Goal: Task Accomplishment & Management: Manage account settings

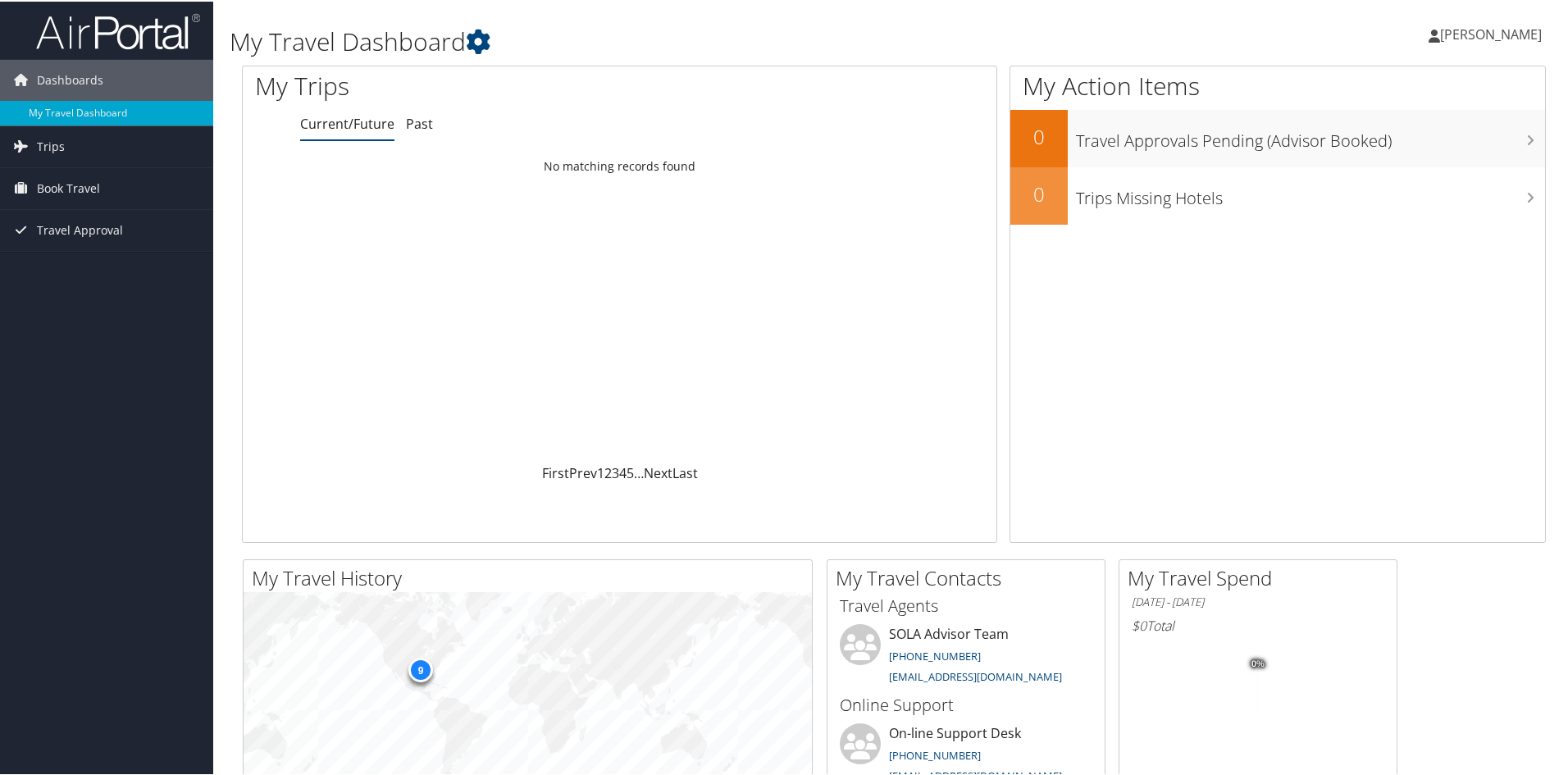
click at [1484, 34] on span "Diem Ngo" at bounding box center [1490, 32] width 101 height 18
click at [1373, 82] on link "My Settings" at bounding box center [1447, 90] width 183 height 28
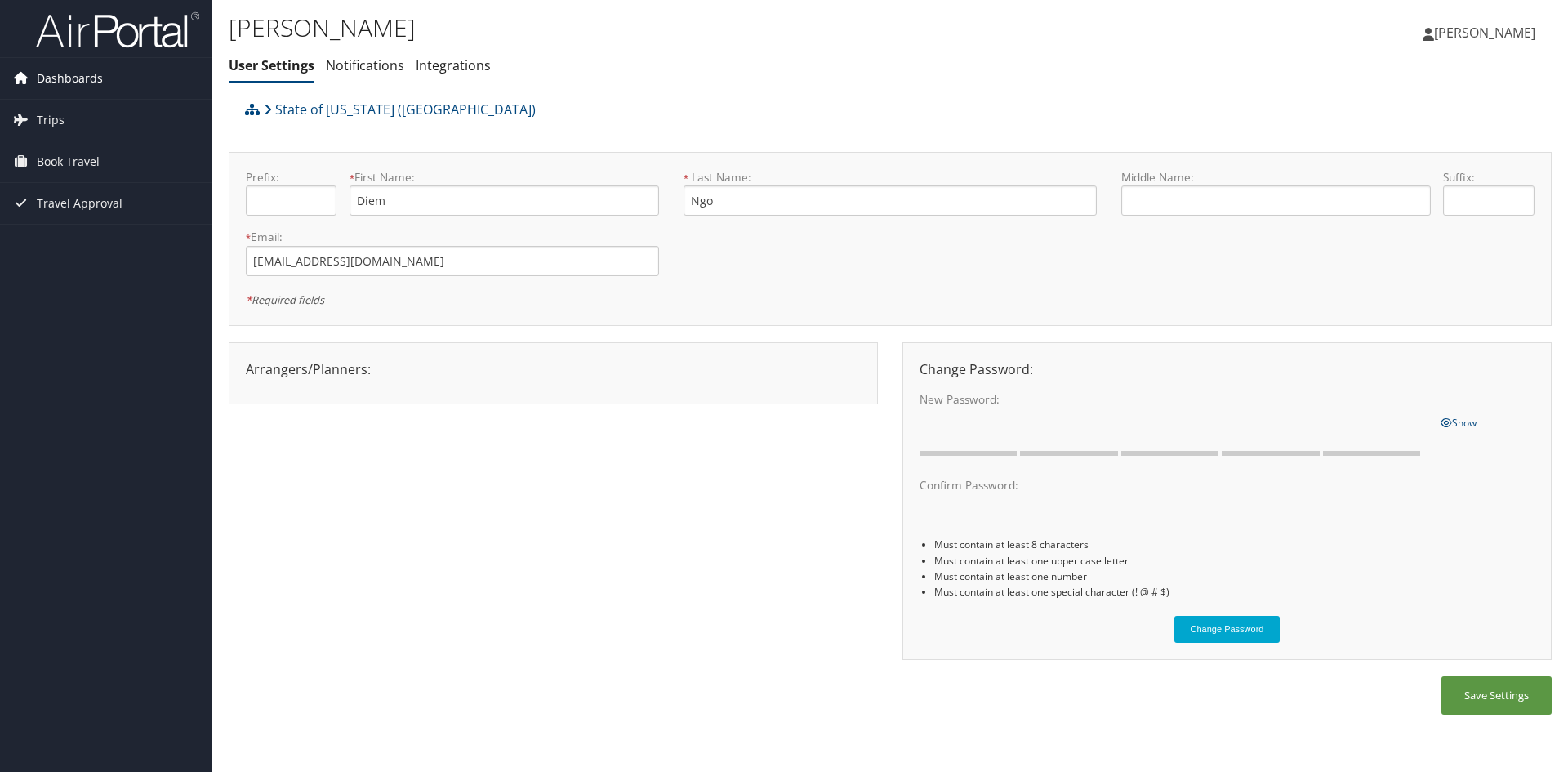
click at [77, 69] on span "Dashboards" at bounding box center [71, 78] width 67 height 41
click at [73, 217] on span "Travel Approval" at bounding box center [80, 228] width 86 height 41
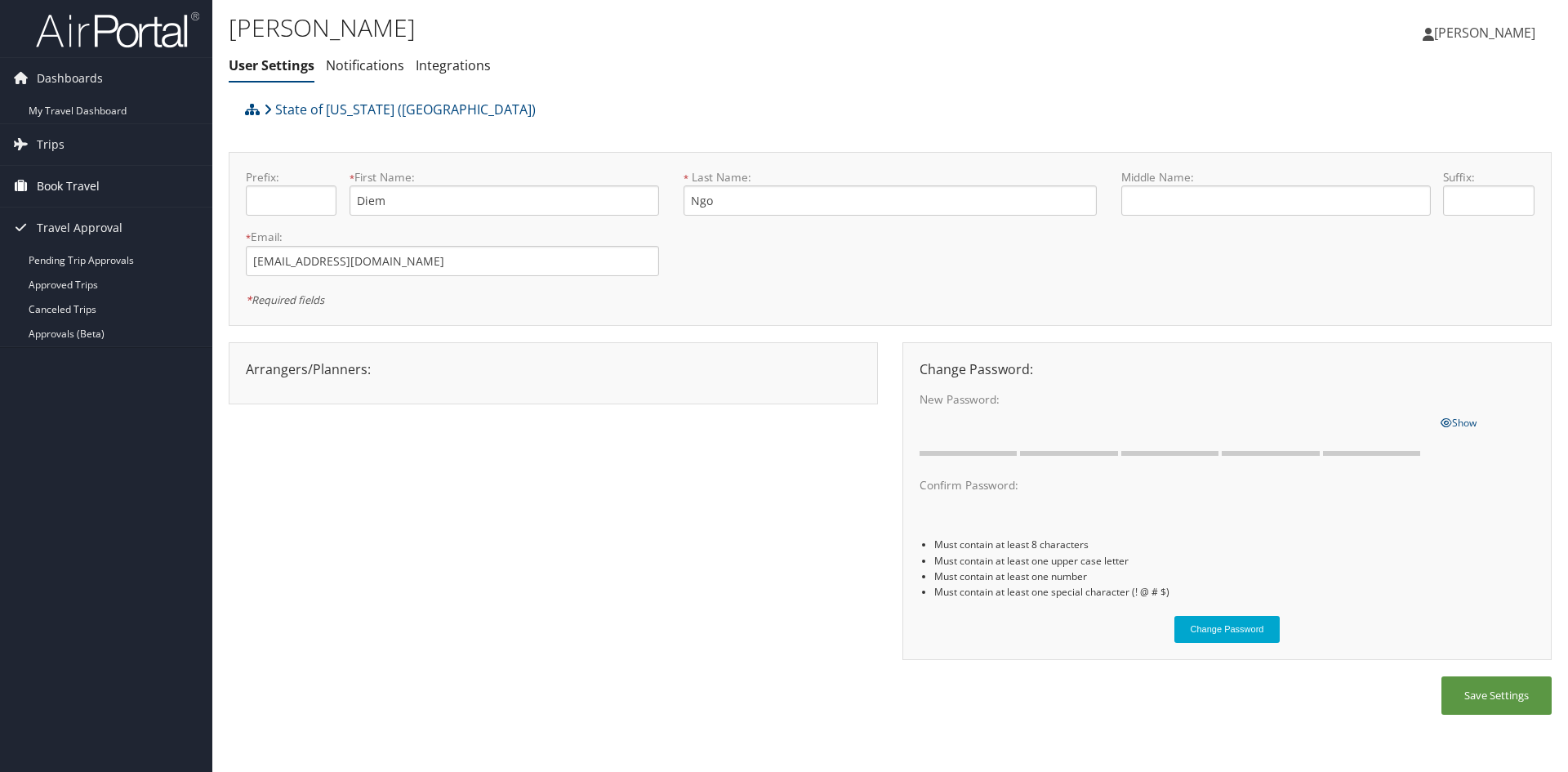
click at [65, 199] on span "Book Travel" at bounding box center [69, 186] width 63 height 41
click at [88, 145] on link "Trips" at bounding box center [106, 145] width 213 height 41
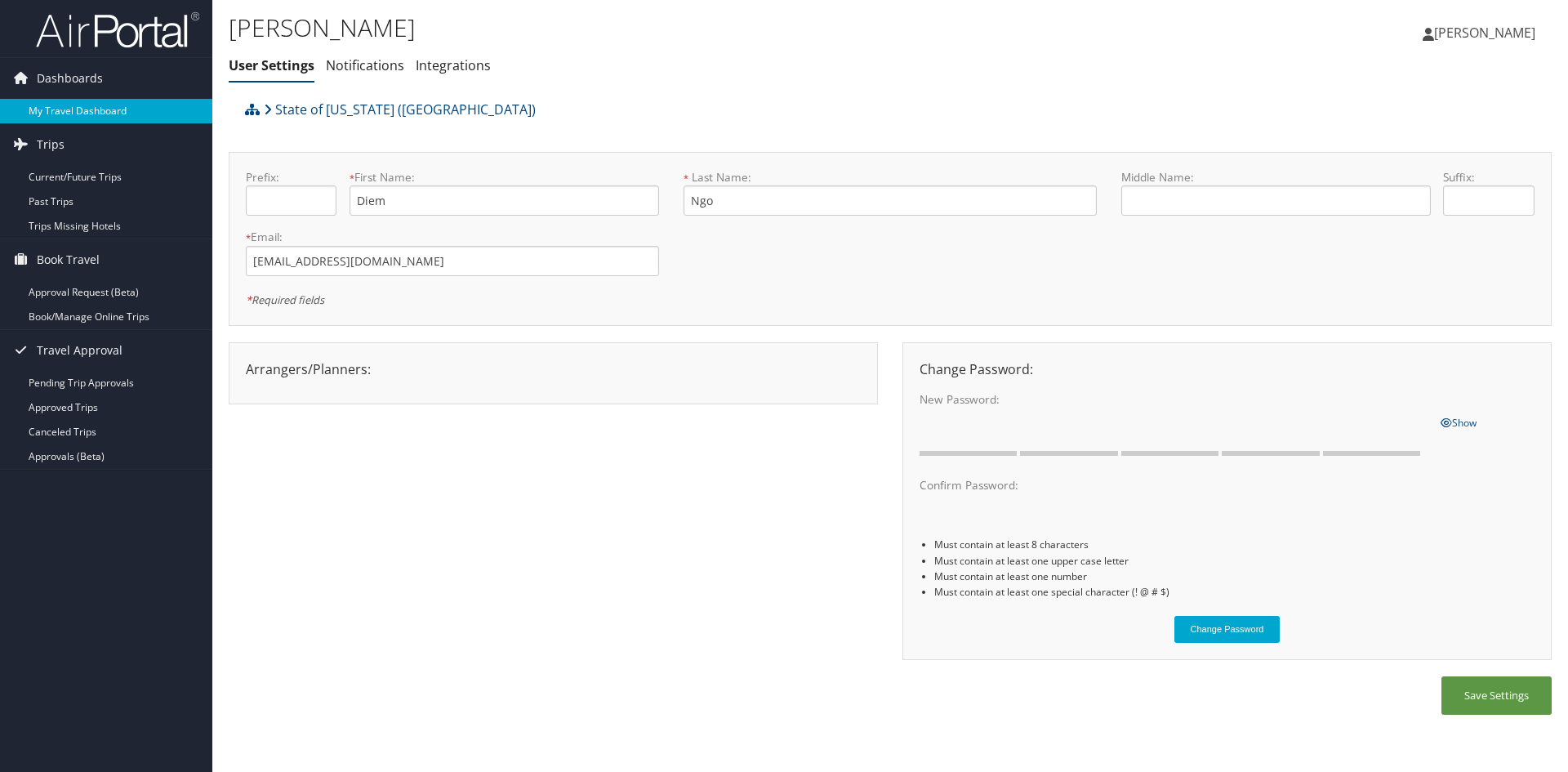
click at [74, 108] on link "My Travel Dashboard" at bounding box center [106, 111] width 213 height 24
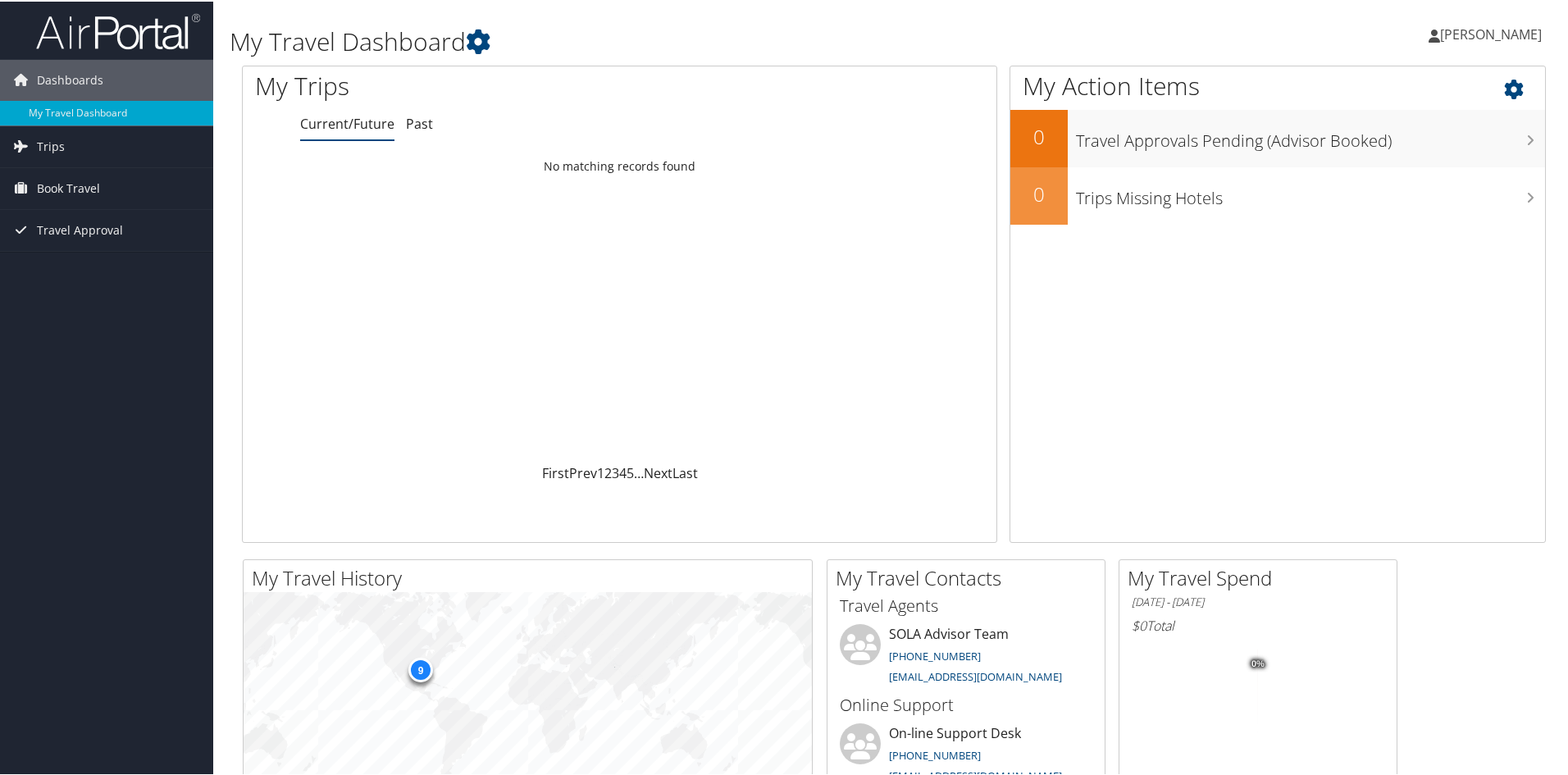
click at [1492, 93] on h1 "My Action Items" at bounding box center [1277, 84] width 534 height 34
click at [1520, 89] on icon at bounding box center [1528, 84] width 48 height 28
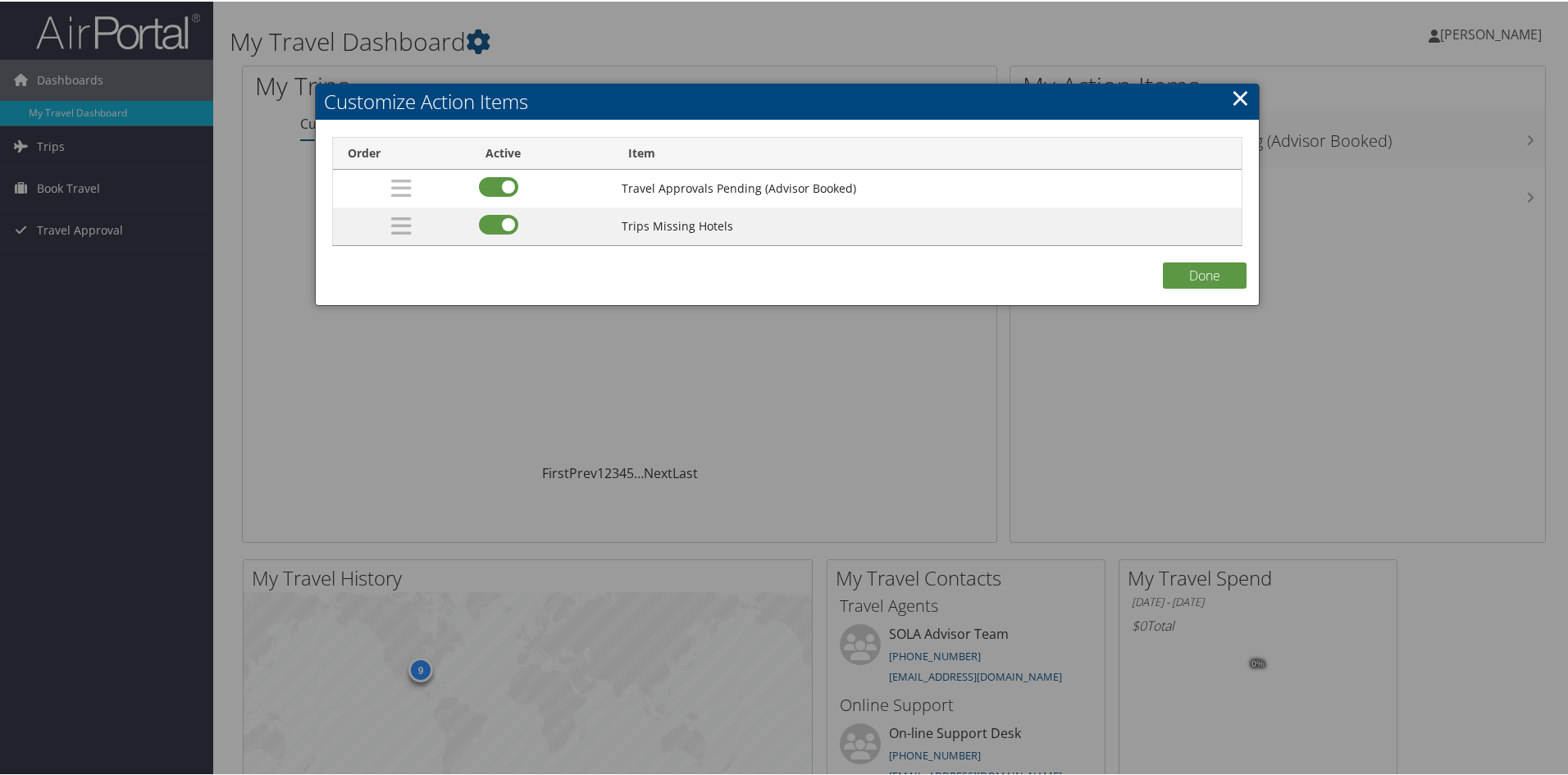
click at [1232, 99] on link "×" at bounding box center [1239, 95] width 19 height 32
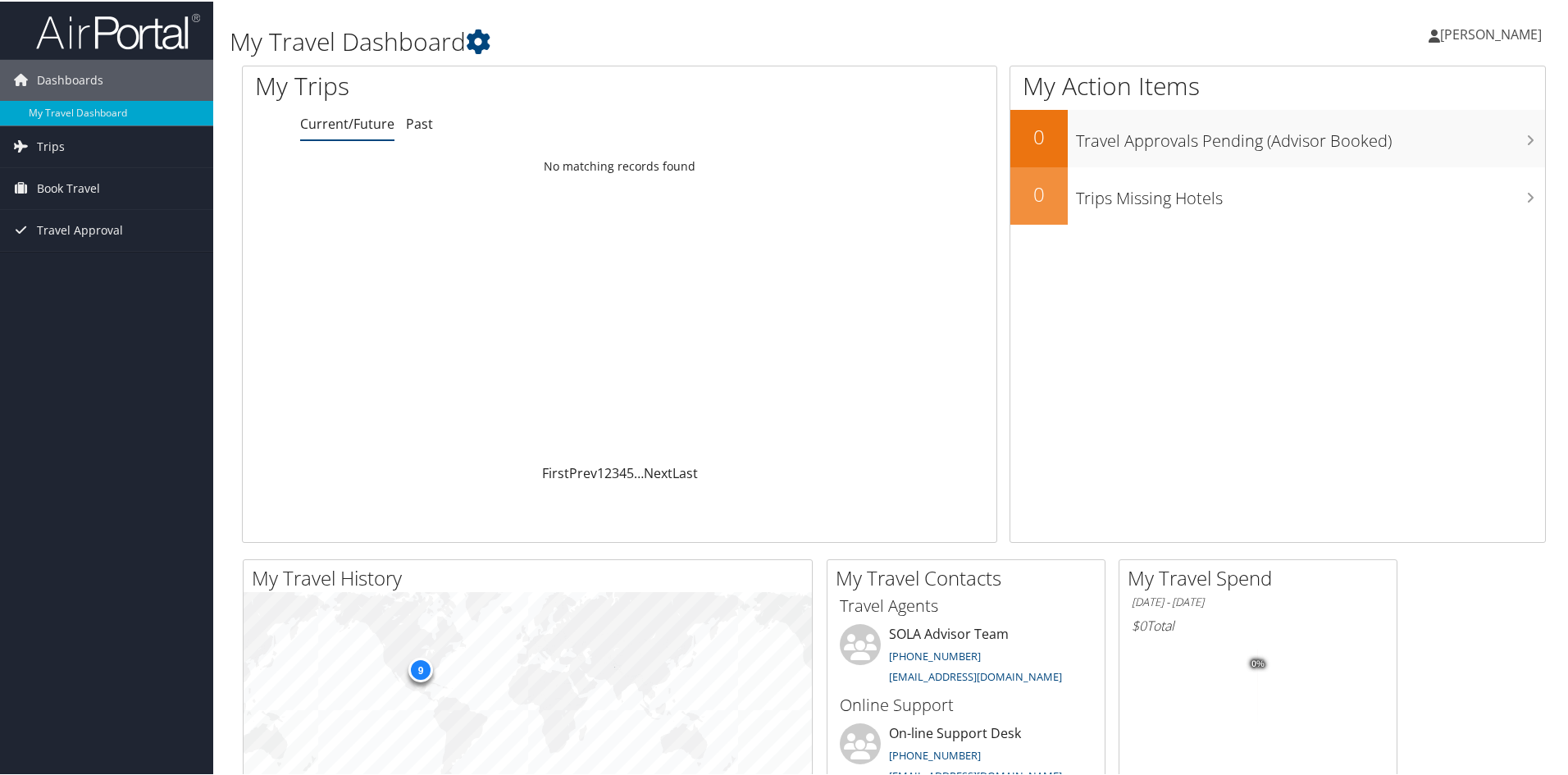
click at [1508, 32] on span "[PERSON_NAME]" at bounding box center [1490, 32] width 101 height 18
click at [1377, 147] on link "View Travel Profile" at bounding box center [1447, 146] width 183 height 28
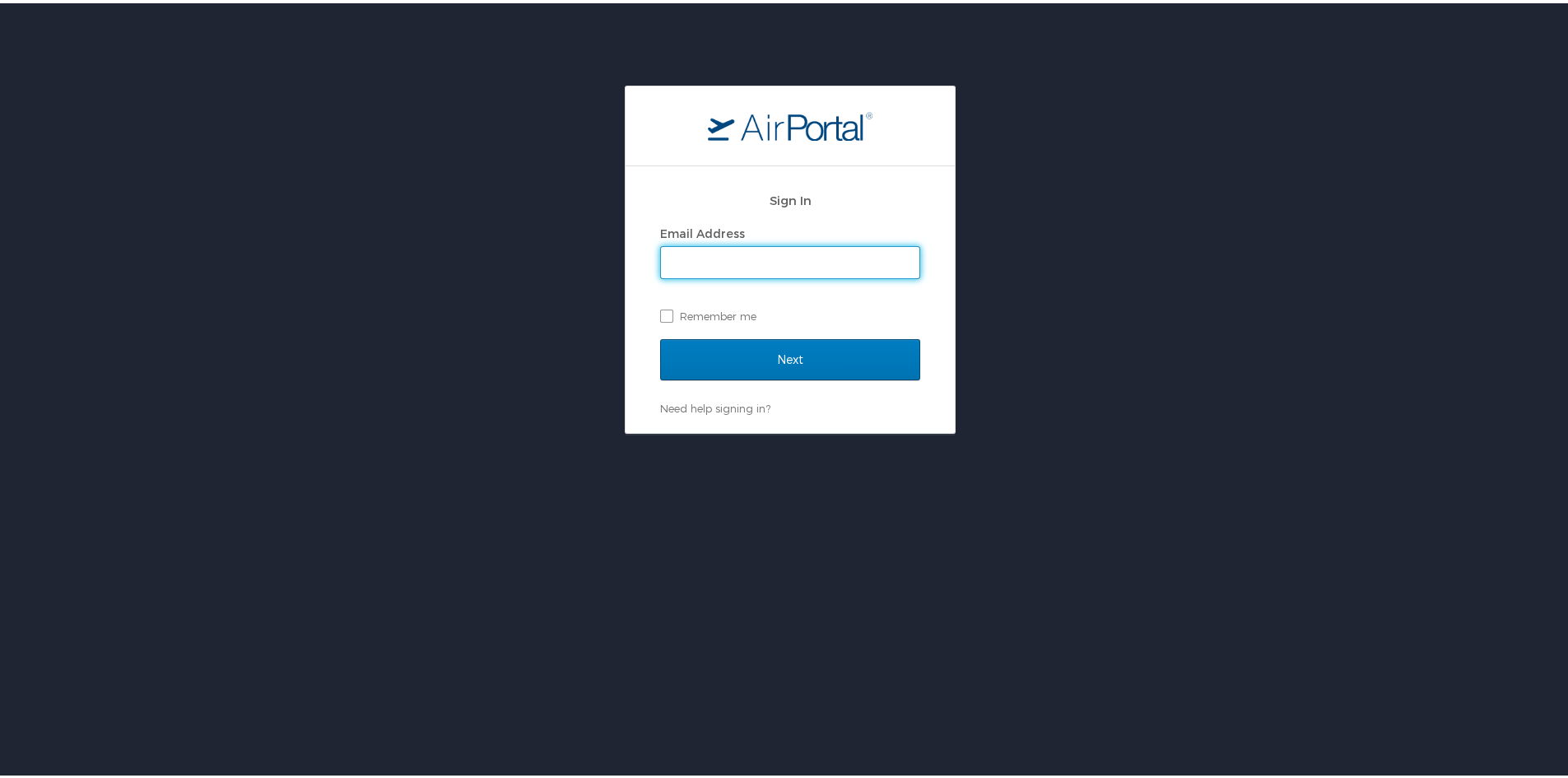
type input "[EMAIL_ADDRESS][DOMAIN_NAME]"
click at [669, 313] on label "Remember me" at bounding box center [790, 312] width 260 height 25
click at [669, 313] on input "Remember me" at bounding box center [666, 311] width 11 height 11
checkbox input "true"
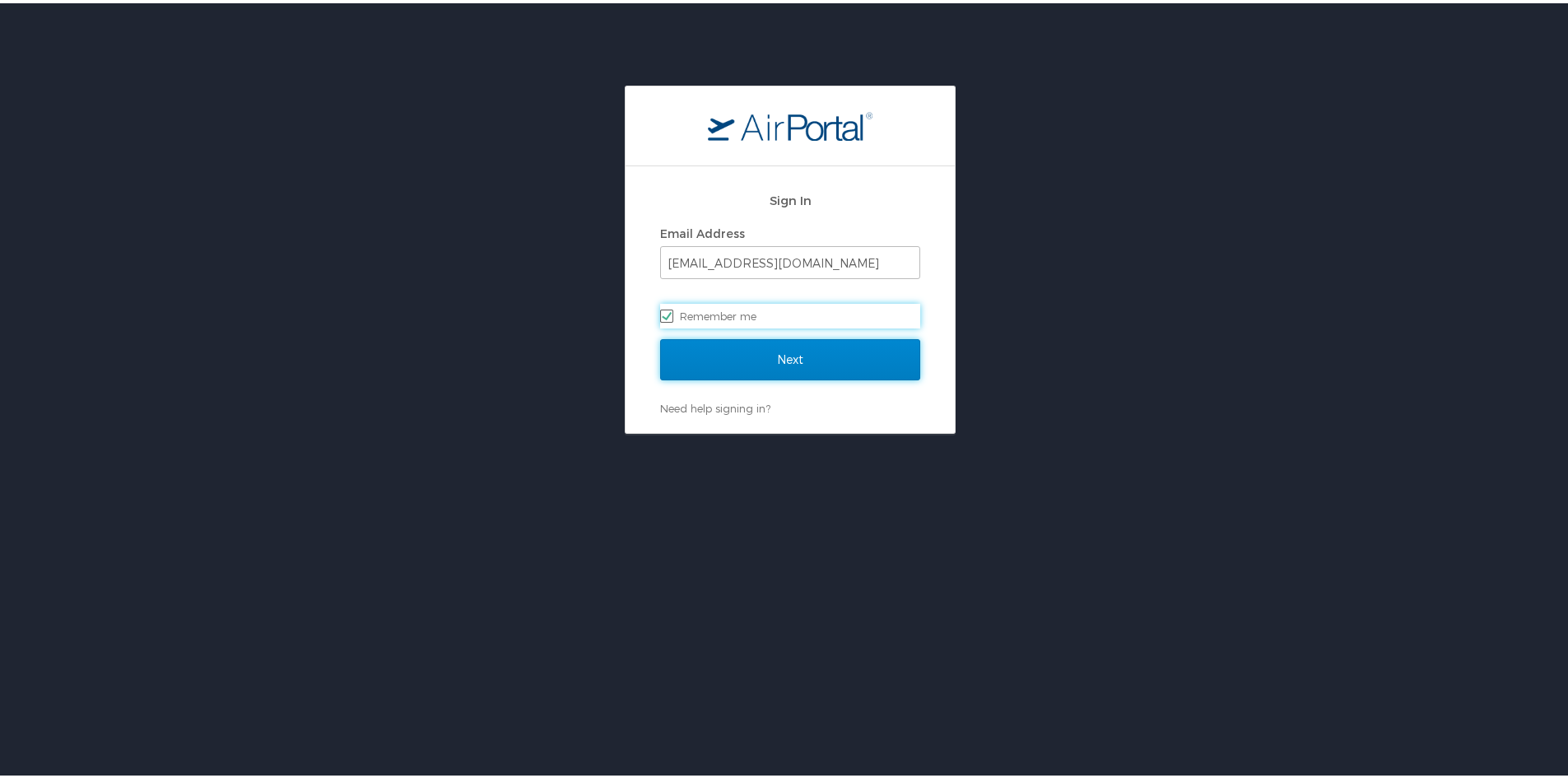
click at [717, 350] on input "Next" at bounding box center [790, 356] width 260 height 41
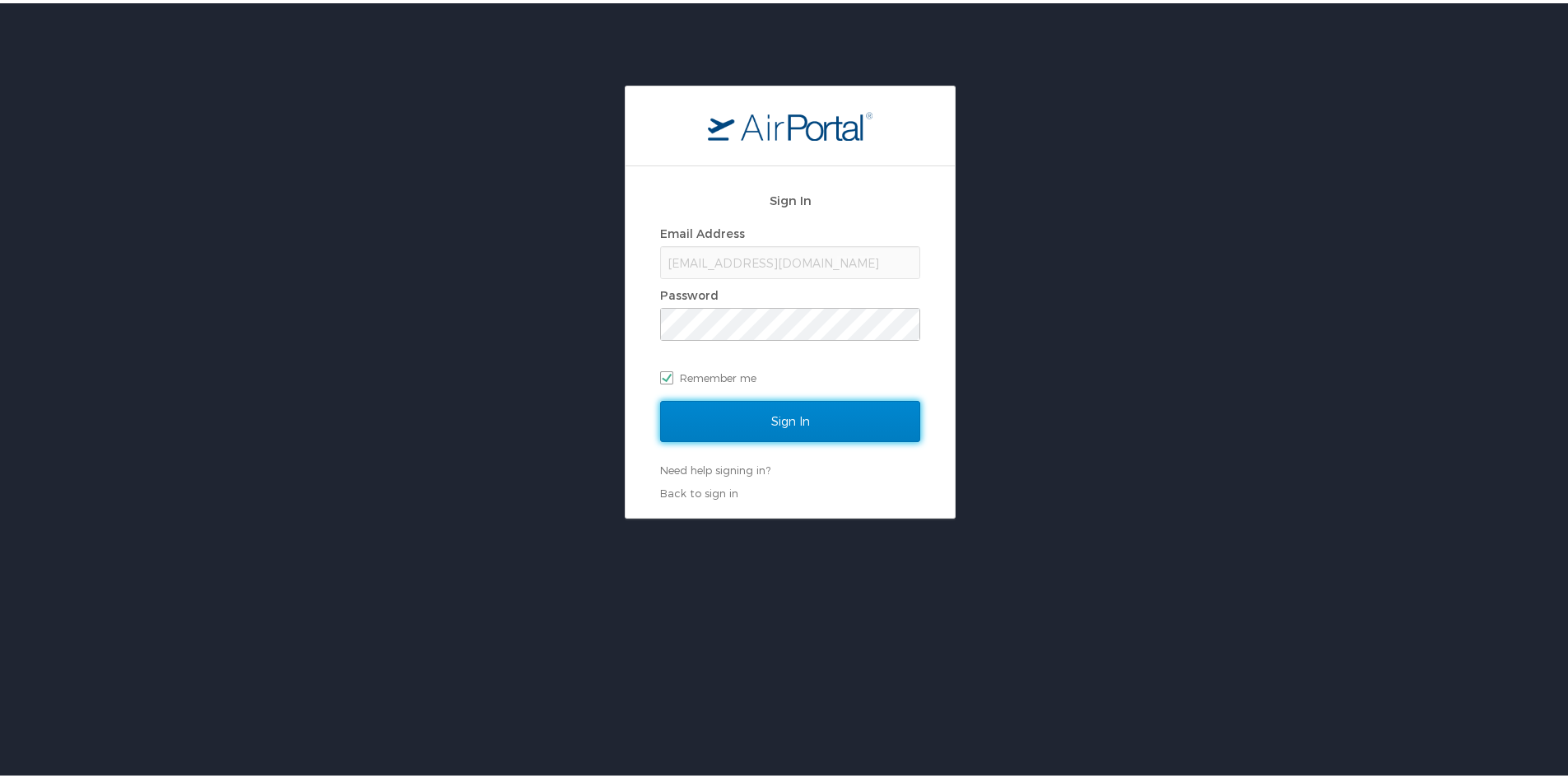
click at [740, 407] on input "Sign In" at bounding box center [790, 419] width 260 height 41
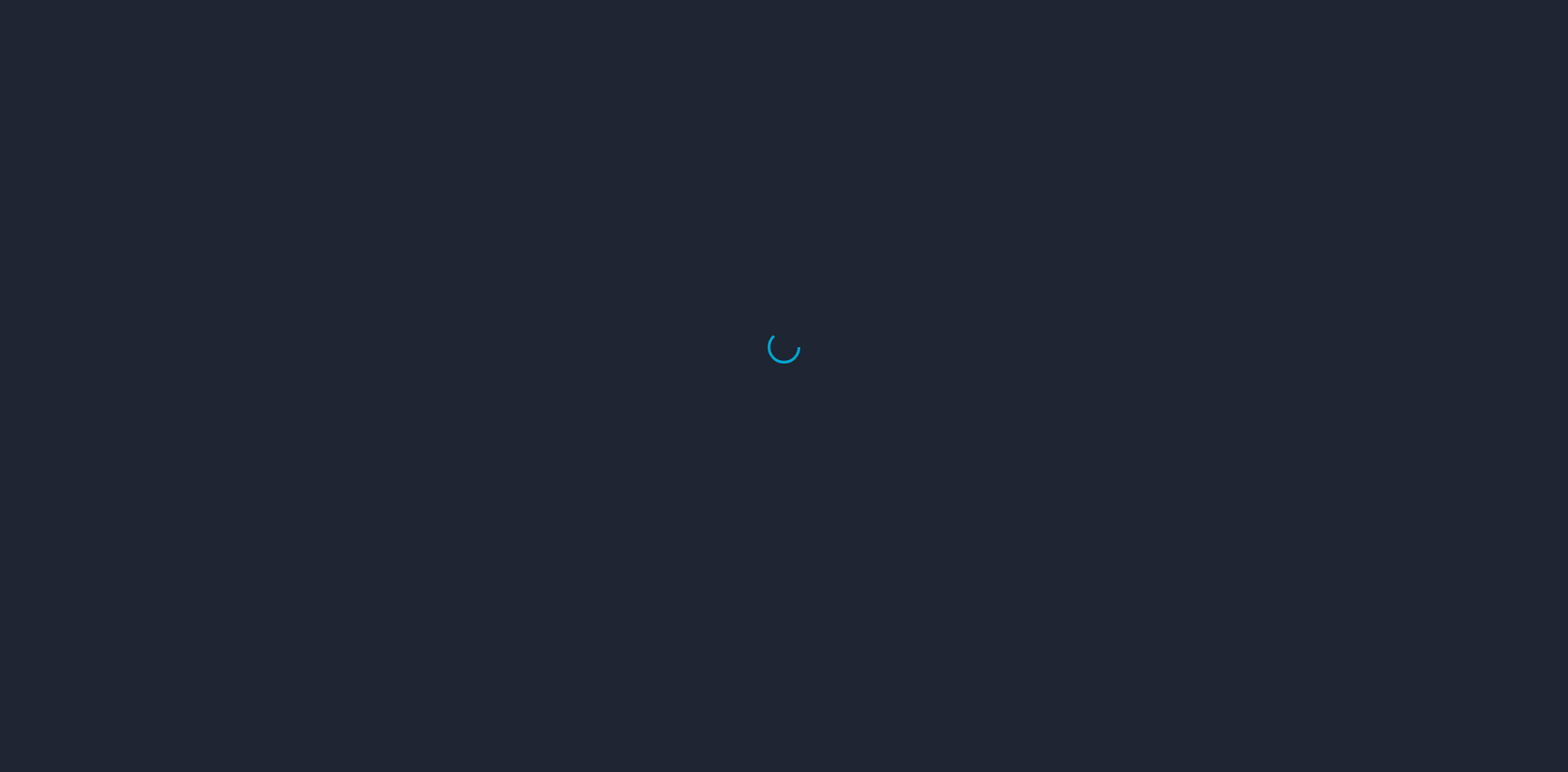
select select "US"
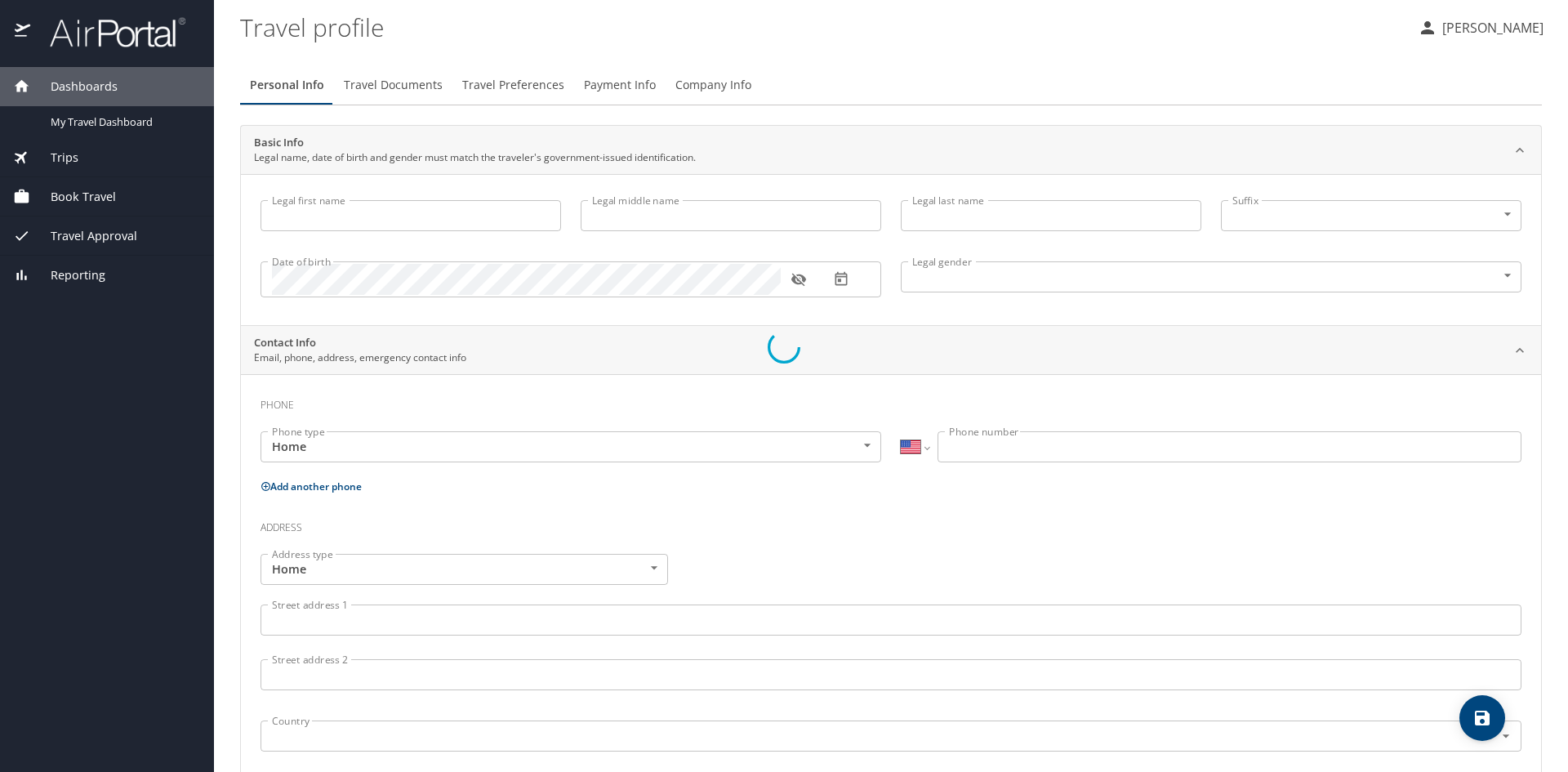
type input "Diem"
type input "Ngo"
type input "[DEMOGRAPHIC_DATA]"
type input "[PERSON_NAME]"
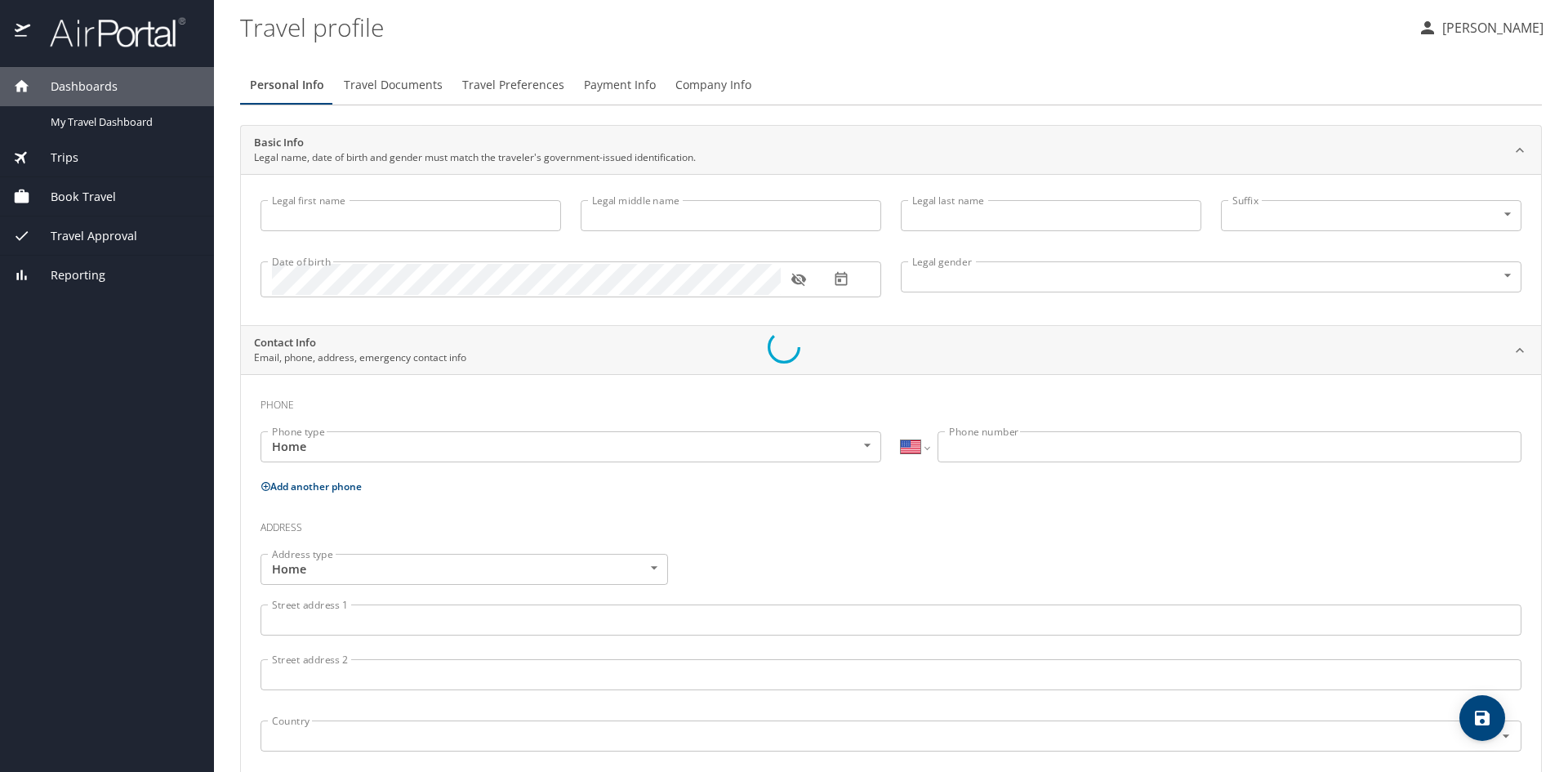
select select "BR"
type input "(96) 4274-05"
select select "US"
select select "MY"
select select "NL"
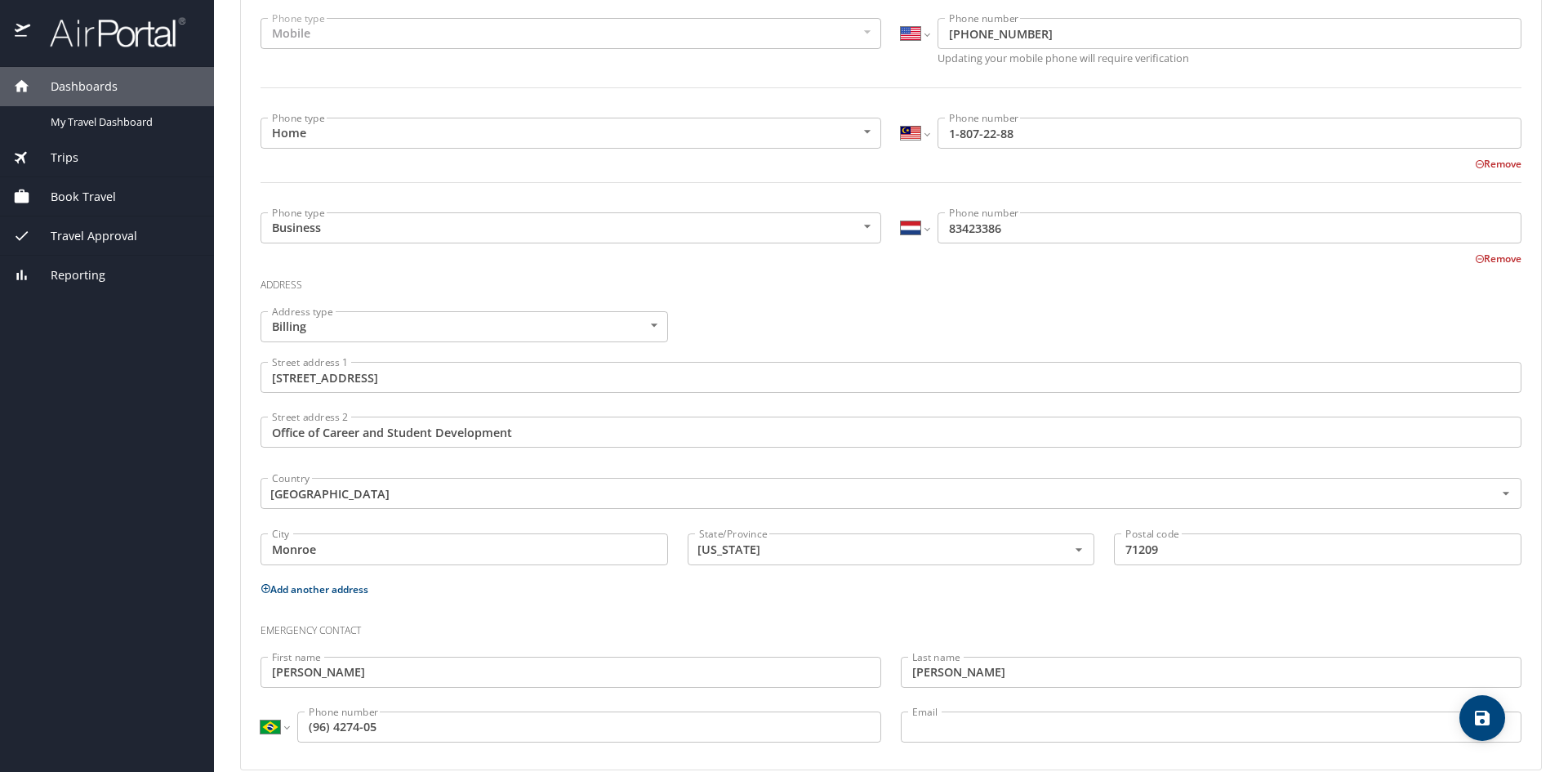
scroll to position [438, 0]
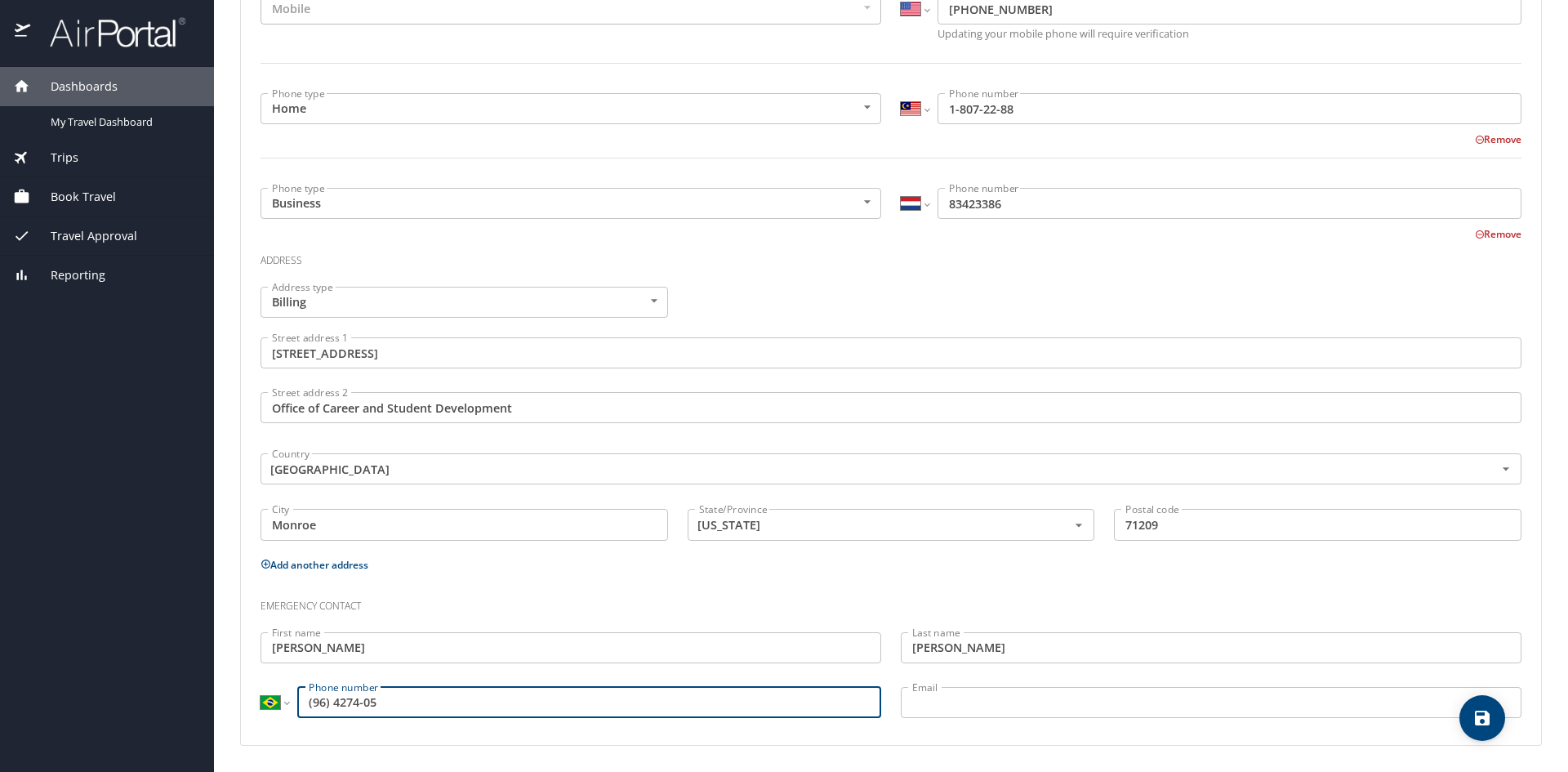
drag, startPoint x: 427, startPoint y: 702, endPoint x: 286, endPoint y: 696, distance: 141.1
click at [282, 695] on div "International [GEOGRAPHIC_DATA] [GEOGRAPHIC_DATA] [GEOGRAPHIC_DATA] [GEOGRAPHIC…" at bounding box center [570, 702] width 620 height 31
type input "5"
type input "[PHONE_NUMBER]"
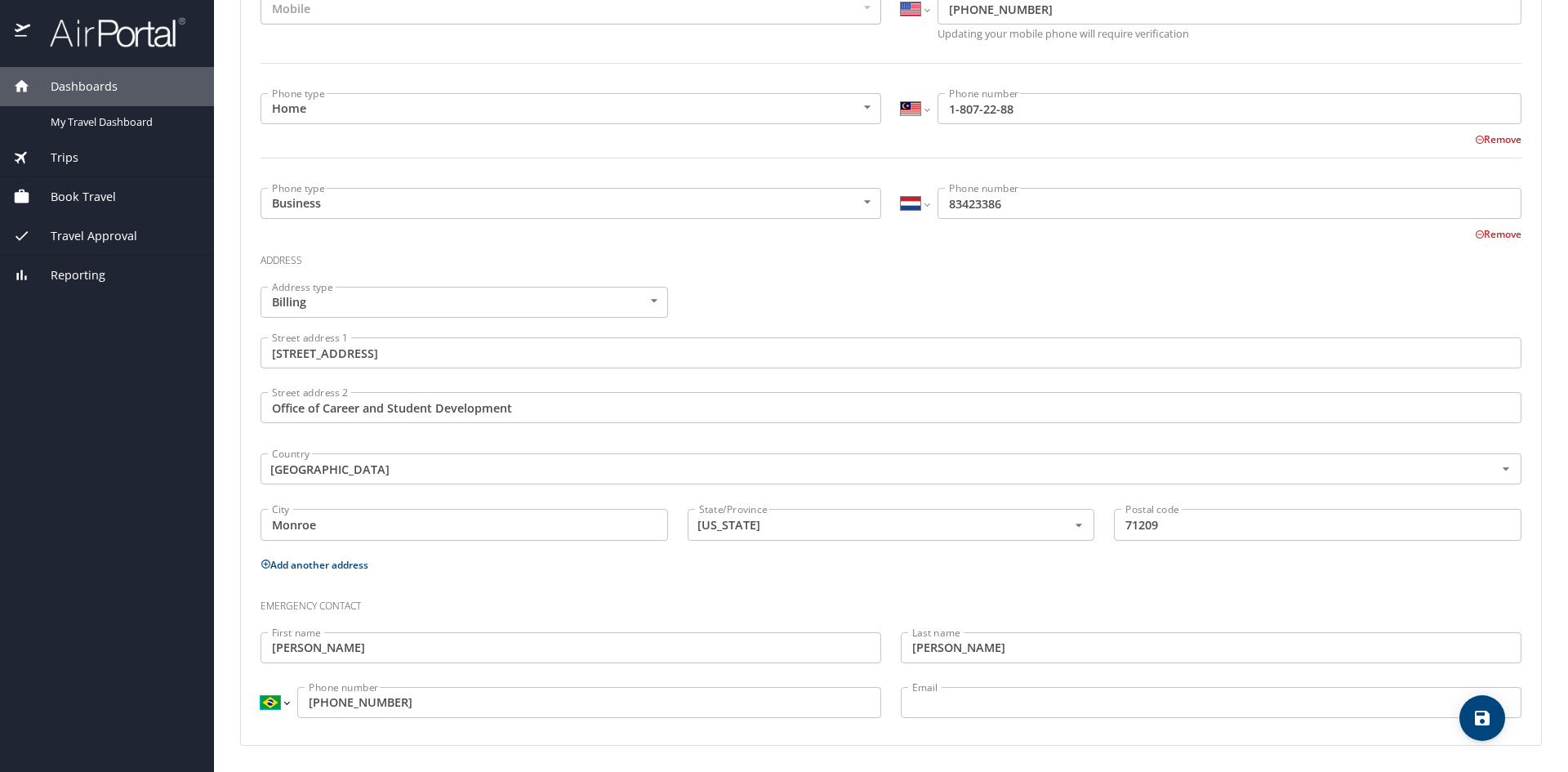
click at [274, 712] on select "International [GEOGRAPHIC_DATA] [GEOGRAPHIC_DATA] [GEOGRAPHIC_DATA] [GEOGRAPHIC…" at bounding box center [274, 702] width 27 height 31
select select "US"
click at [261, 687] on select "International [GEOGRAPHIC_DATA] [GEOGRAPHIC_DATA] [GEOGRAPHIC_DATA] [GEOGRAPHIC…" at bounding box center [274, 702] width 27 height 31
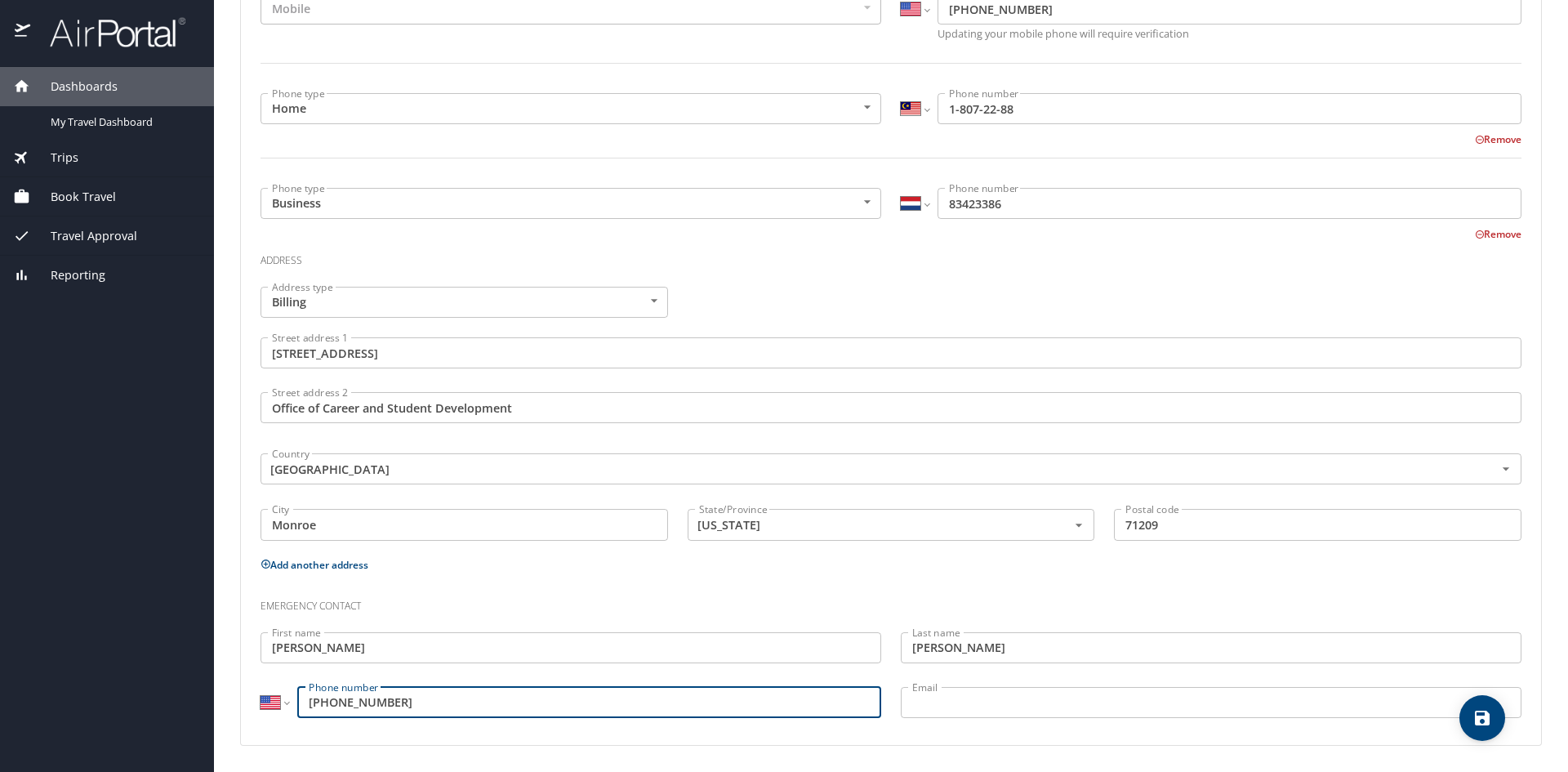
drag, startPoint x: 358, startPoint y: 698, endPoint x: 560, endPoint y: 703, distance: 202.1
click at [560, 703] on input "[PHONE_NUMBER]" at bounding box center [589, 702] width 584 height 31
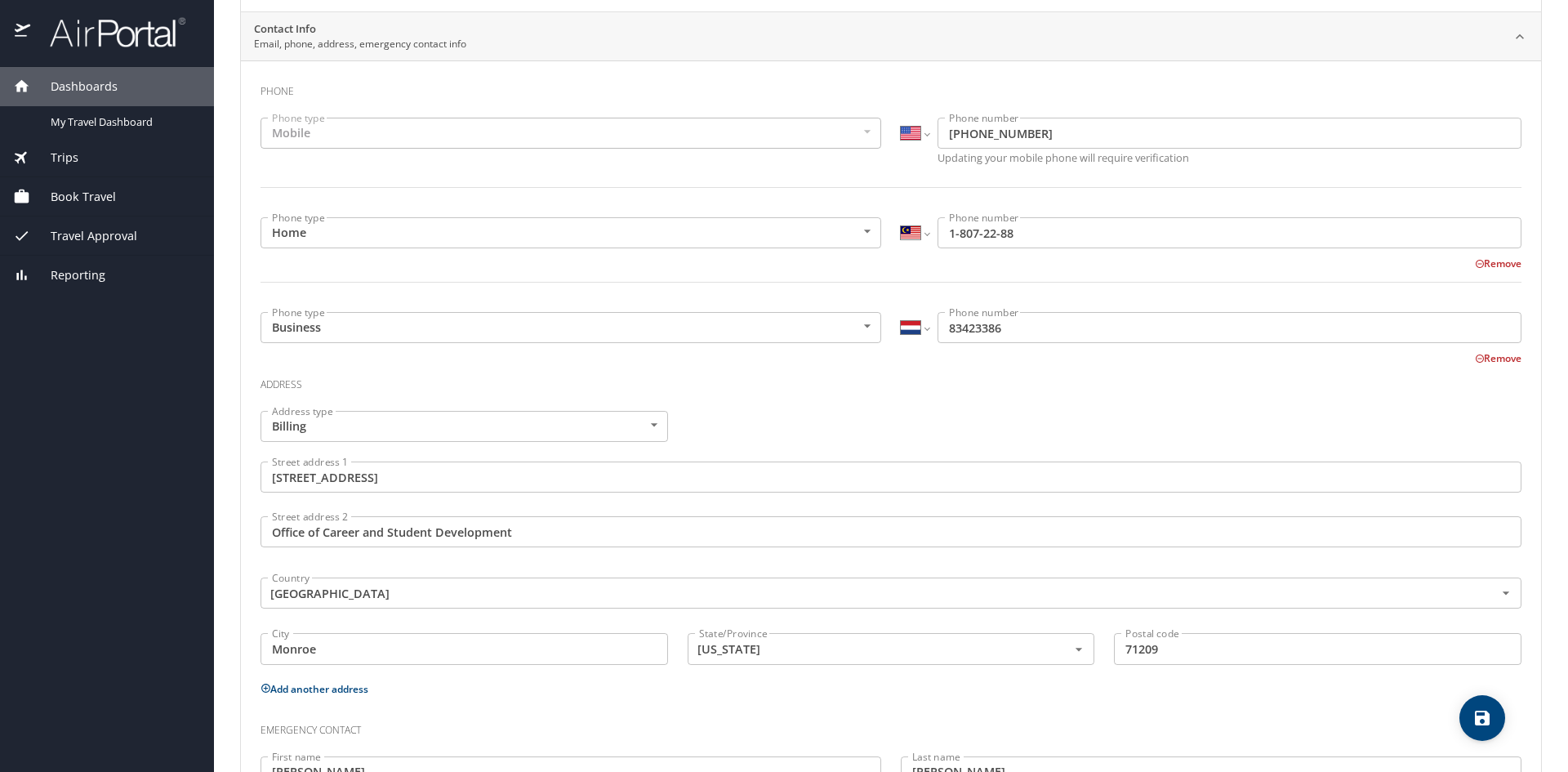
scroll to position [111, 0]
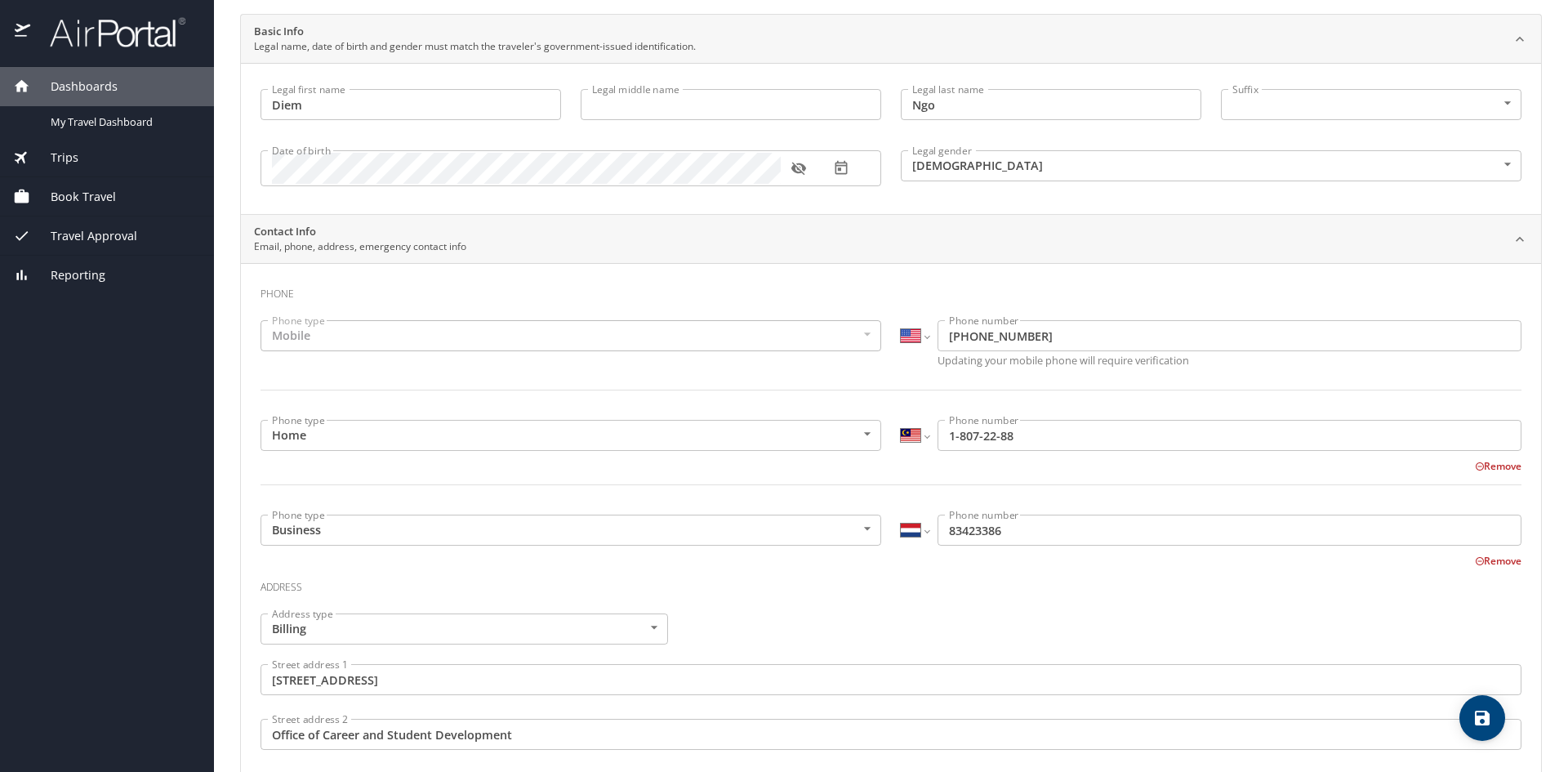
type input "[PHONE_NUMBER]"
click at [906, 429] on select "International [GEOGRAPHIC_DATA] [GEOGRAPHIC_DATA] [GEOGRAPHIC_DATA] [GEOGRAPHIC…" at bounding box center [914, 435] width 27 height 31
select select "US"
click at [901, 419] on select "International [GEOGRAPHIC_DATA] [GEOGRAPHIC_DATA] [GEOGRAPHIC_DATA] [GEOGRAPHIC…" at bounding box center [914, 435] width 27 height 31
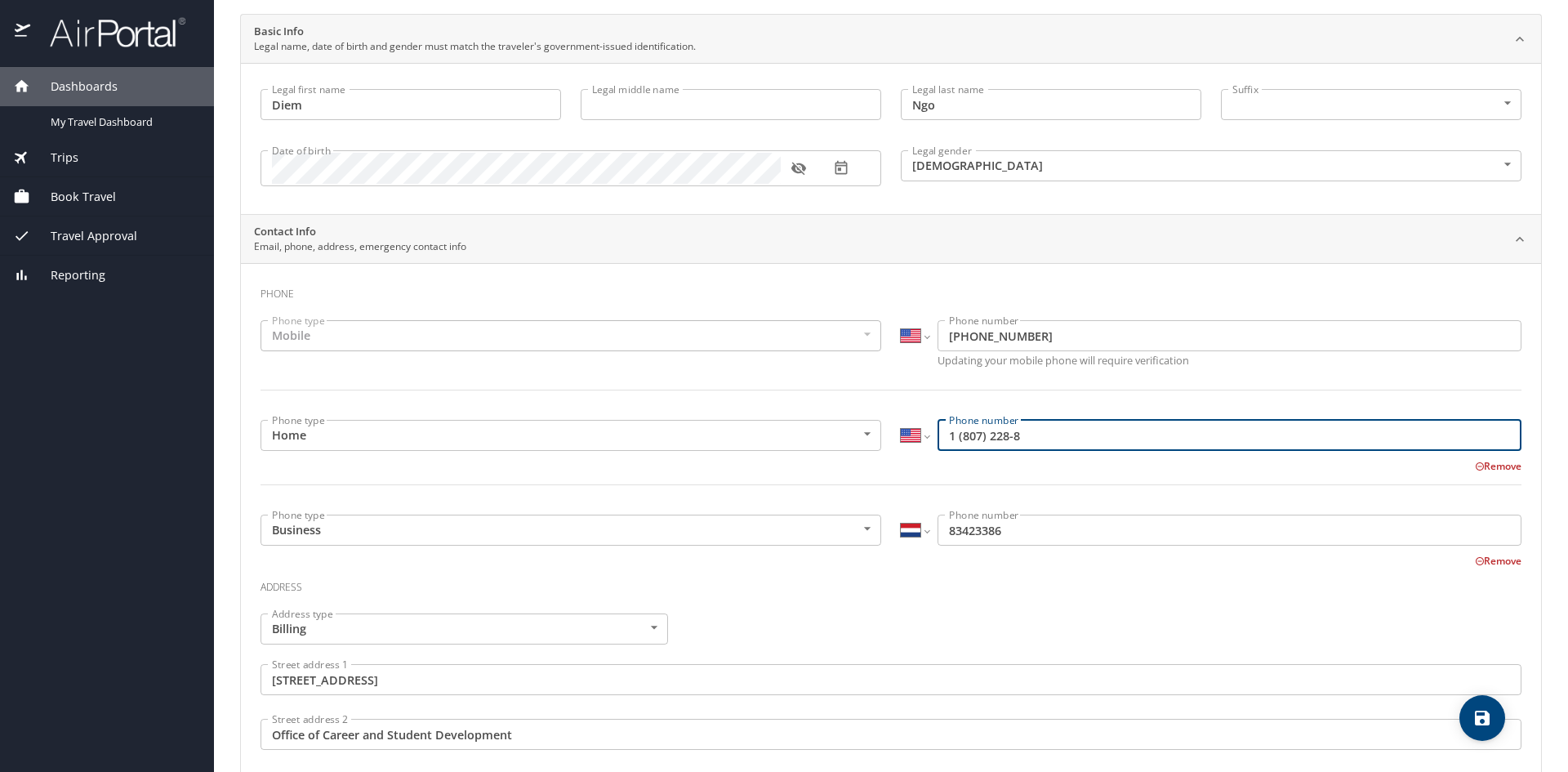
drag, startPoint x: 956, startPoint y: 421, endPoint x: 803, endPoint y: 406, distance: 153.7
click at [803, 406] on div "Phone Phone type Mobile Mobile Phone type International [GEOGRAPHIC_DATA] [GEOG…" at bounding box center [891, 667] width 1261 height 783
type input "[PHONE_NUMBER]"
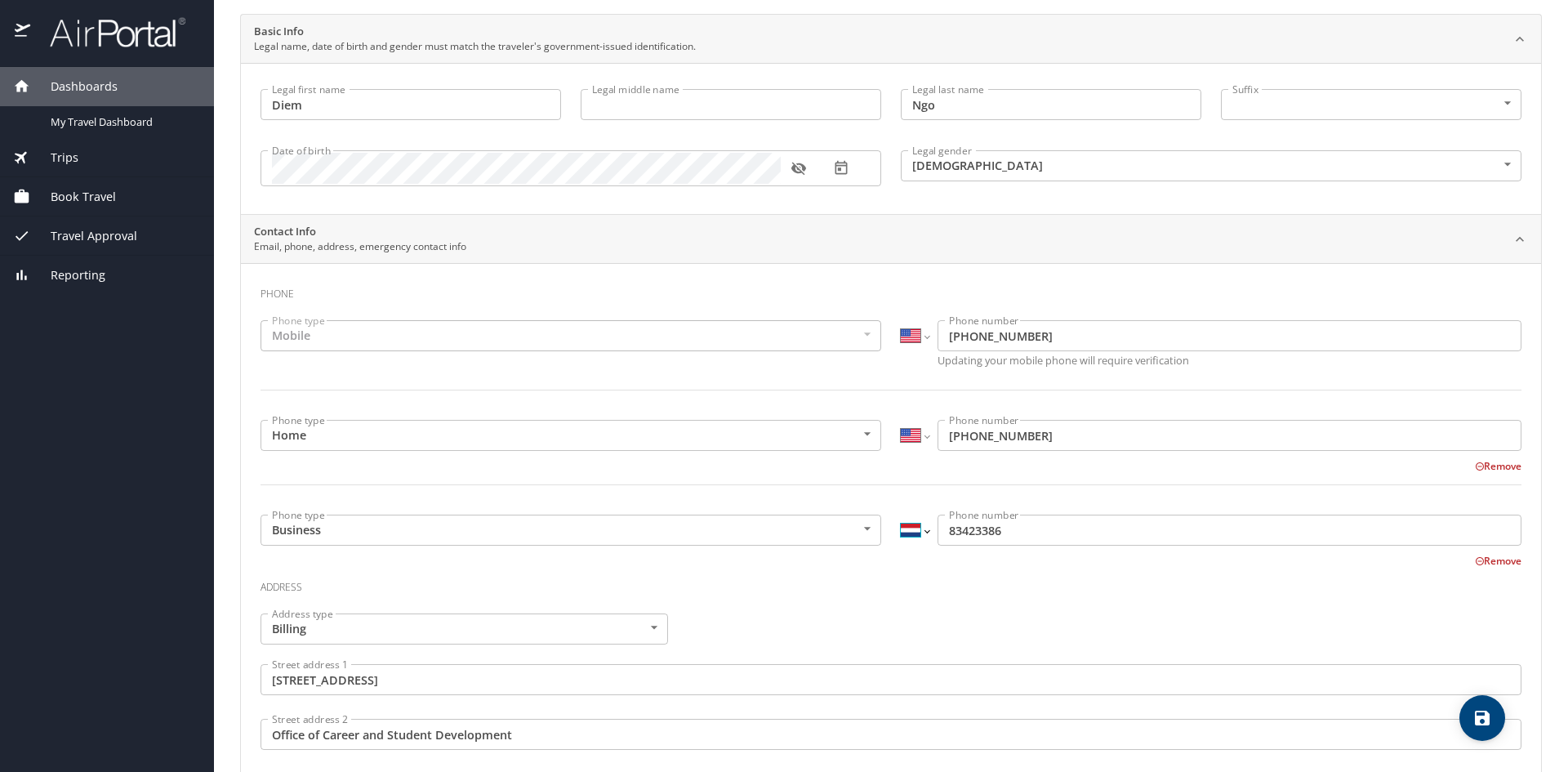
click at [920, 529] on select "International [GEOGRAPHIC_DATA] [GEOGRAPHIC_DATA] [GEOGRAPHIC_DATA] [GEOGRAPHIC…" at bounding box center [914, 530] width 27 height 31
click at [922, 532] on select "International [GEOGRAPHIC_DATA] [GEOGRAPHIC_DATA] [GEOGRAPHIC_DATA] [GEOGRAPHIC…" at bounding box center [914, 530] width 27 height 31
select select "US"
click at [901, 514] on select "International [GEOGRAPHIC_DATA] [GEOGRAPHIC_DATA] [GEOGRAPHIC_DATA] [GEOGRAPHIC…" at bounding box center [914, 530] width 27 height 31
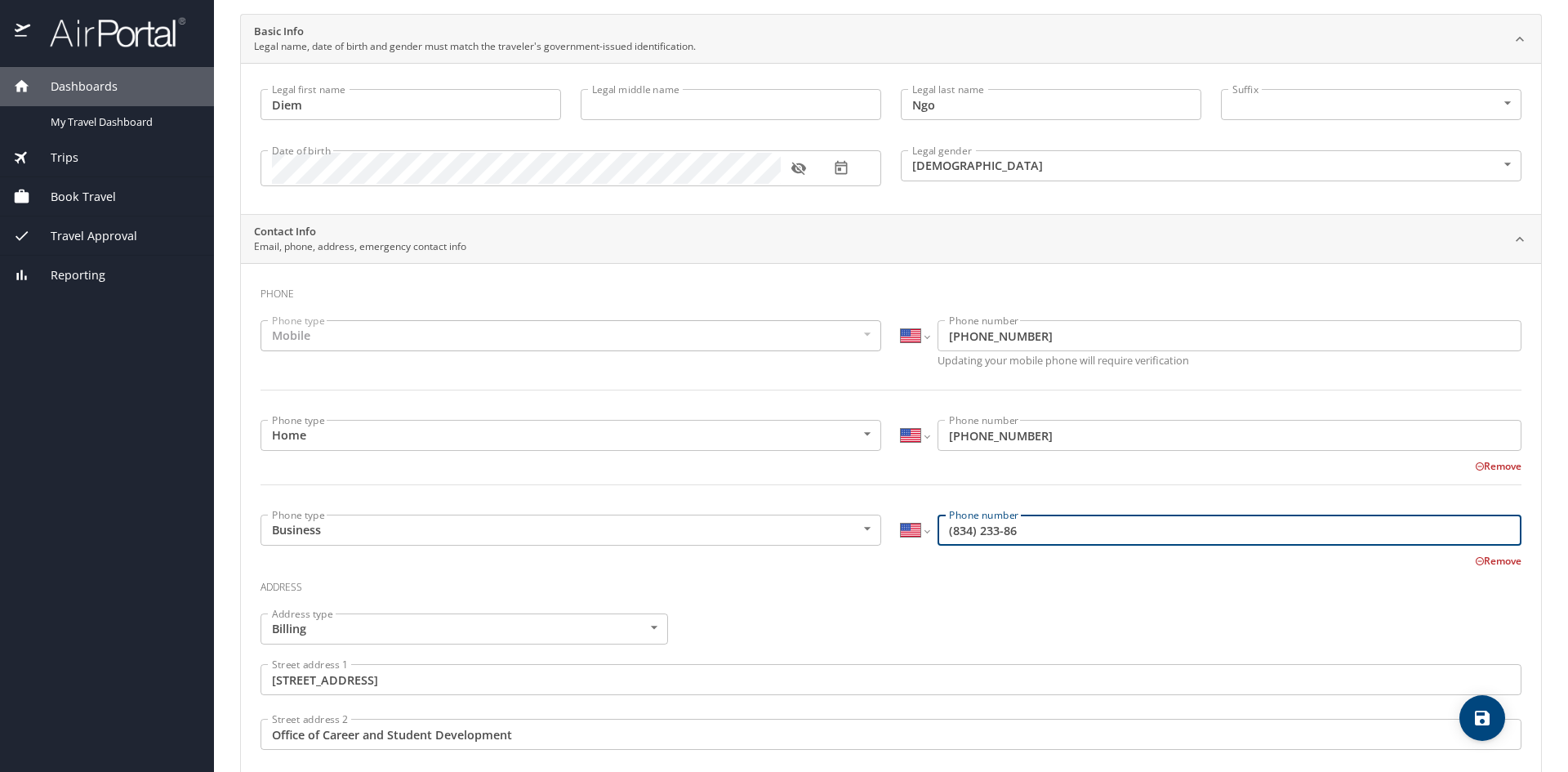
drag, startPoint x: 1033, startPoint y: 528, endPoint x: 926, endPoint y: 530, distance: 107.0
click at [926, 530] on div "International [GEOGRAPHIC_DATA] [GEOGRAPHIC_DATA] [GEOGRAPHIC_DATA] [GEOGRAPHIC…" at bounding box center [1210, 530] width 620 height 31
type input "[PHONE_NUMBER]"
click at [911, 573] on h3 "Address" at bounding box center [891, 583] width 1261 height 27
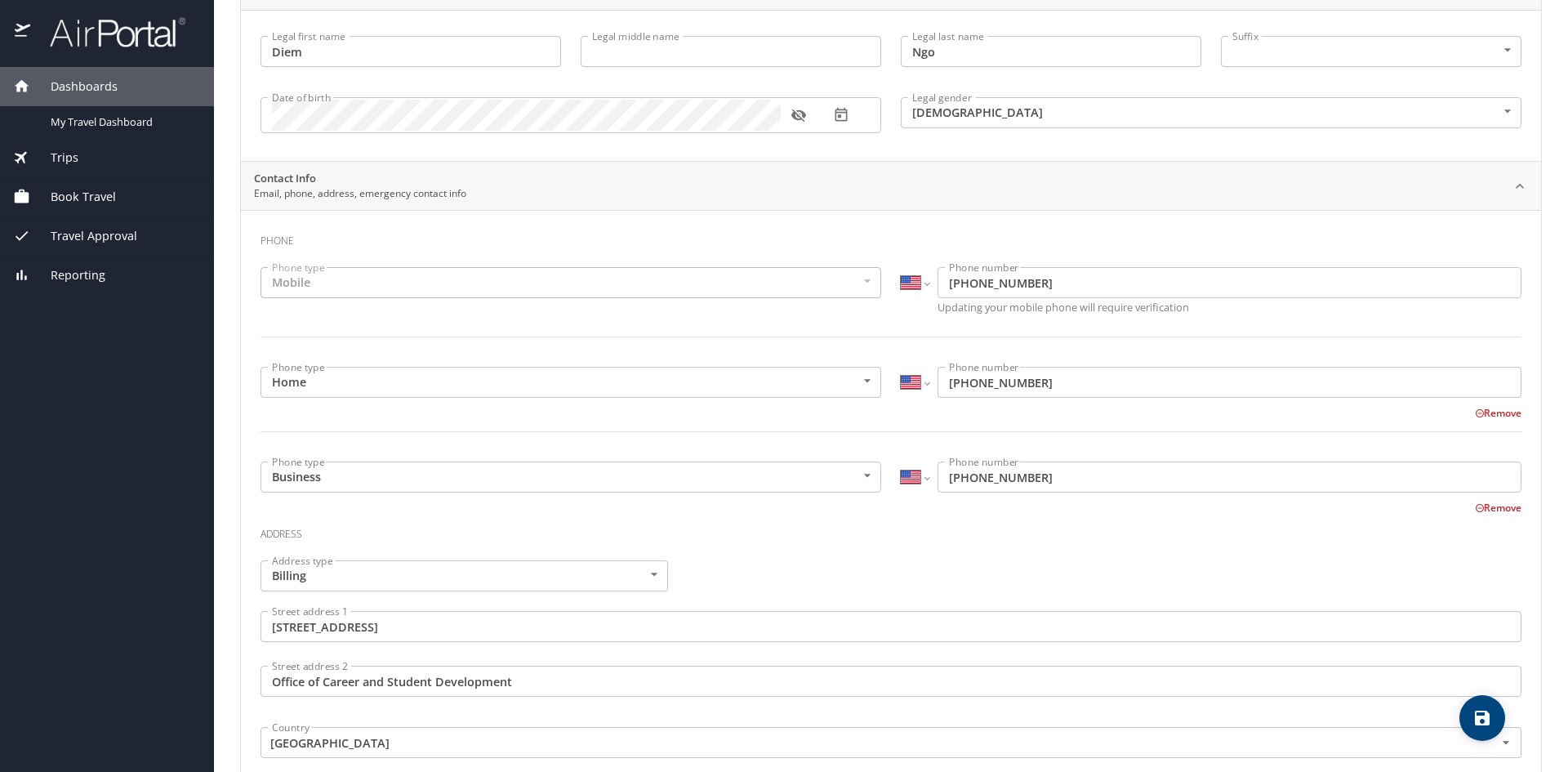
scroll to position [0, 0]
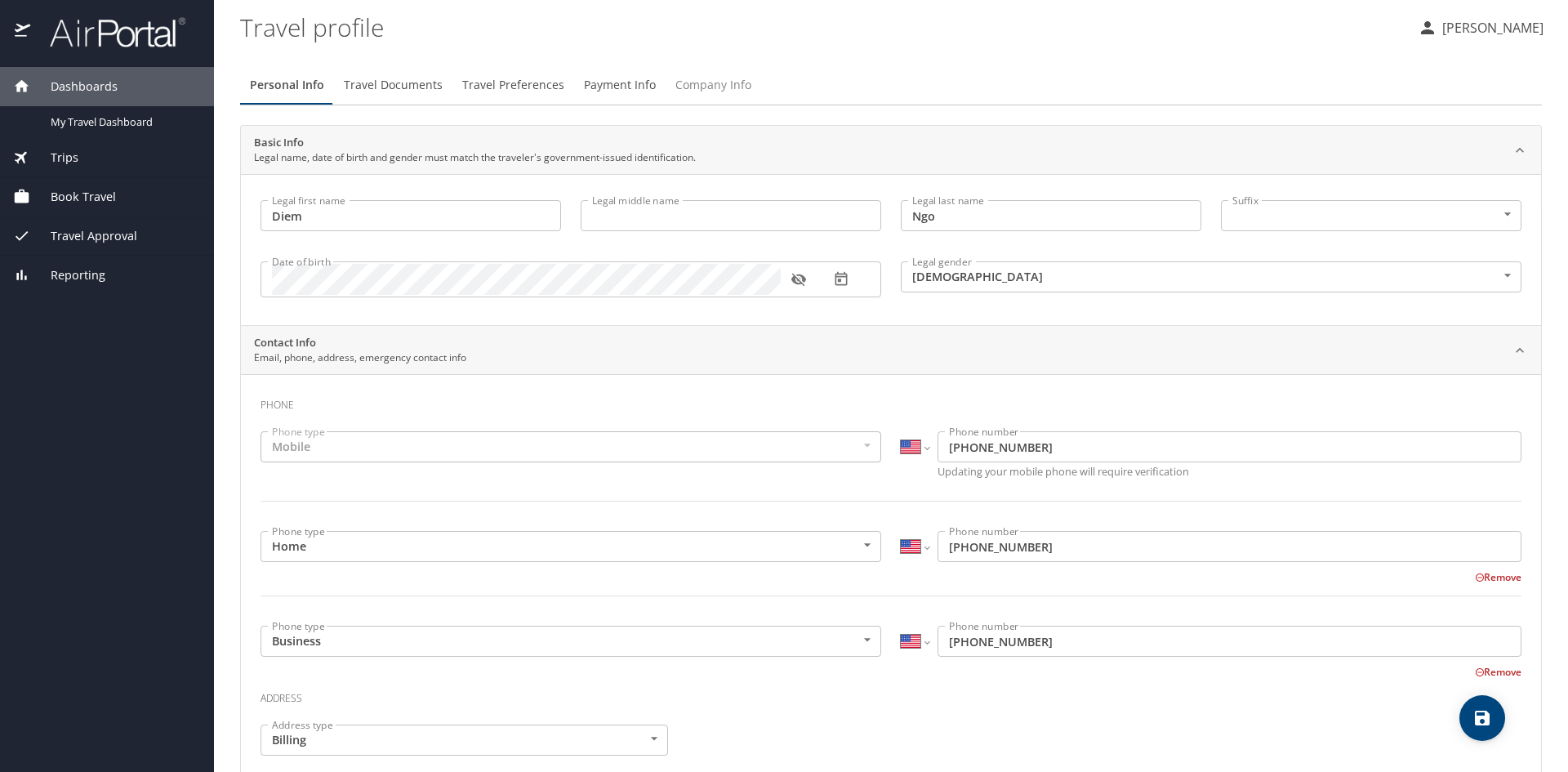
click at [694, 86] on span "Company Info" at bounding box center [713, 85] width 76 height 21
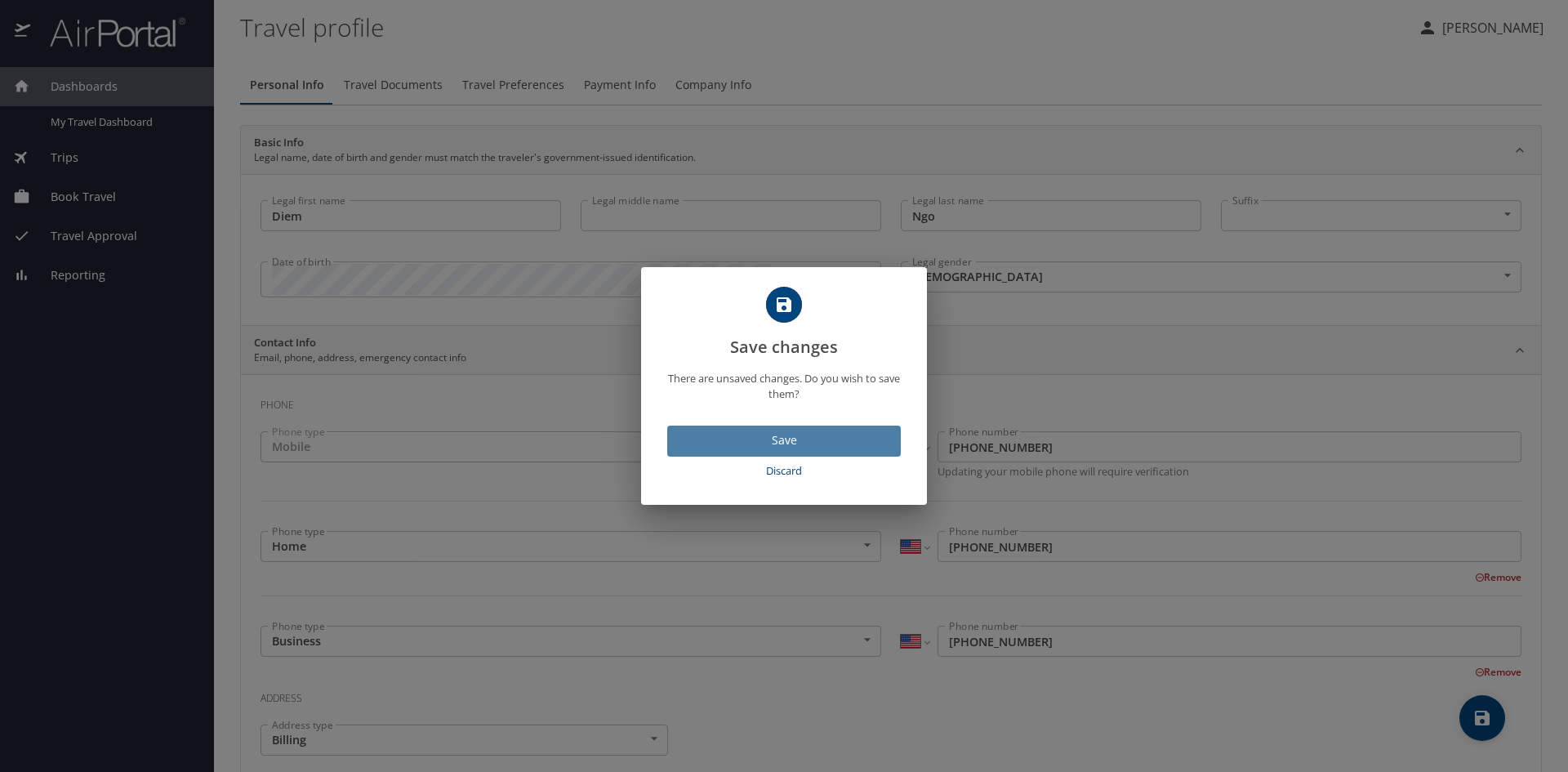
click at [729, 442] on span "Save" at bounding box center [784, 440] width 208 height 21
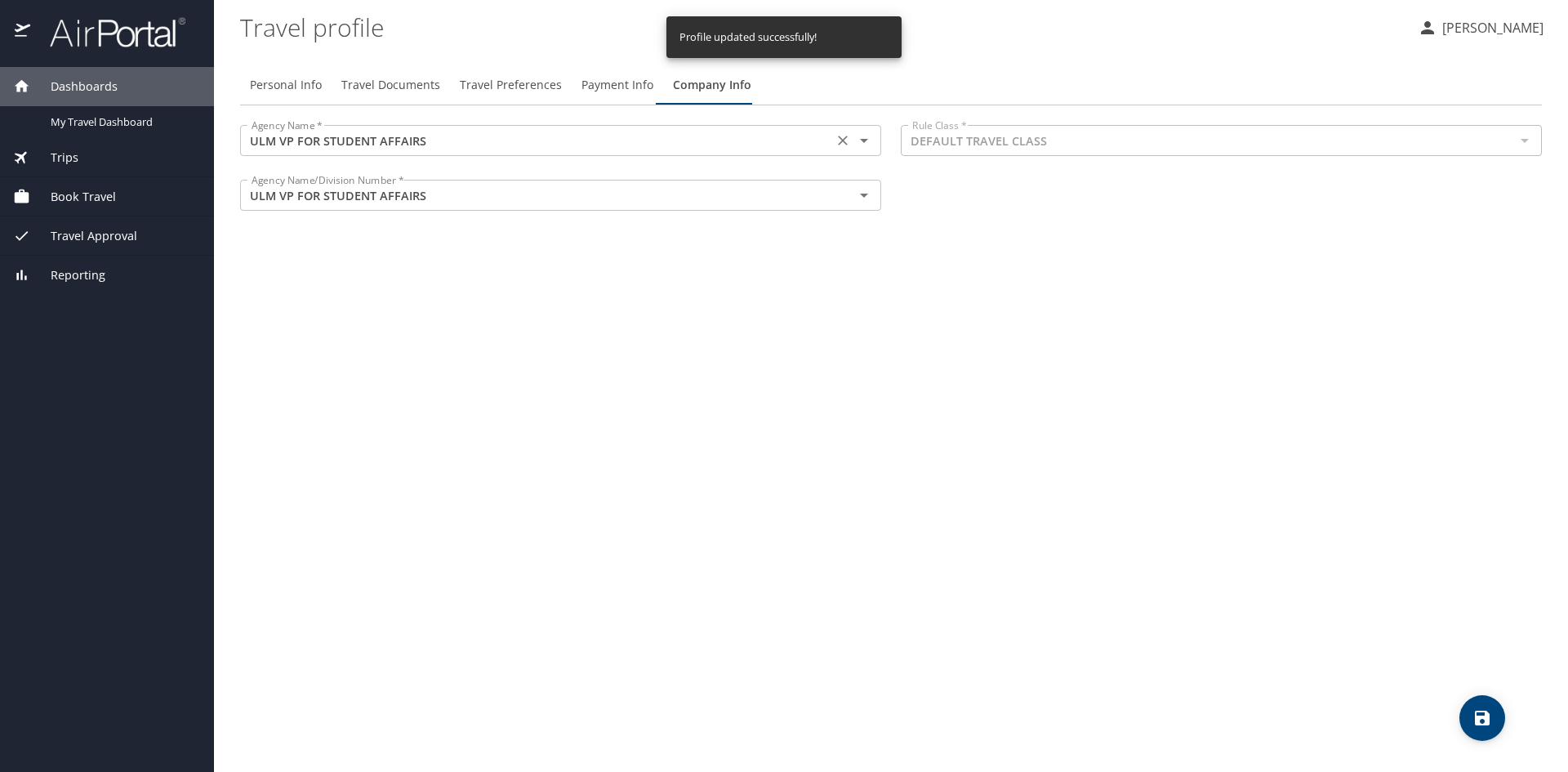
click at [525, 127] on div "ULM VP FOR STUDENT AFFAIRS Agency Name *" at bounding box center [561, 141] width 641 height 31
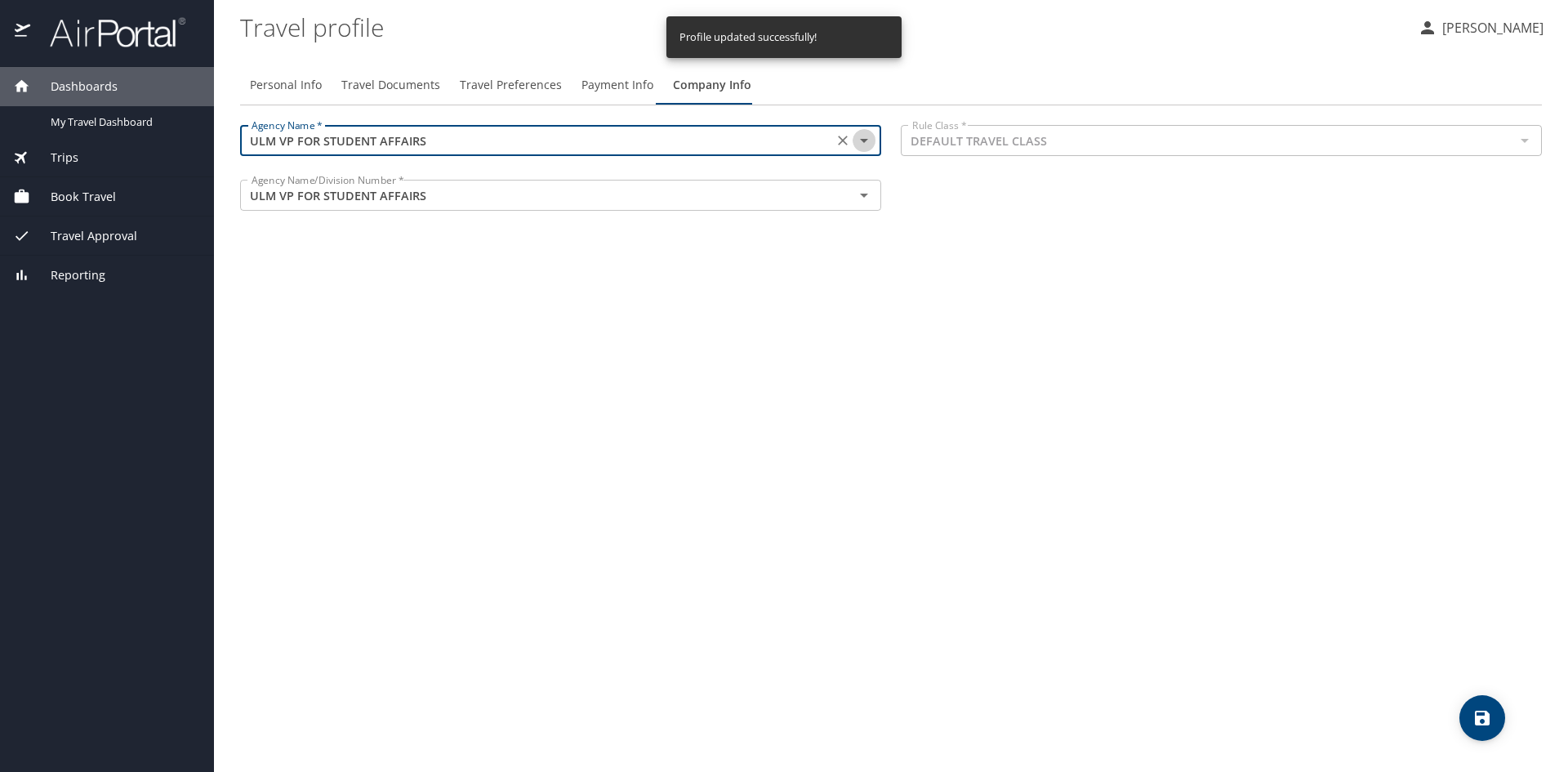
click at [869, 148] on icon "Open" at bounding box center [864, 140] width 20 height 20
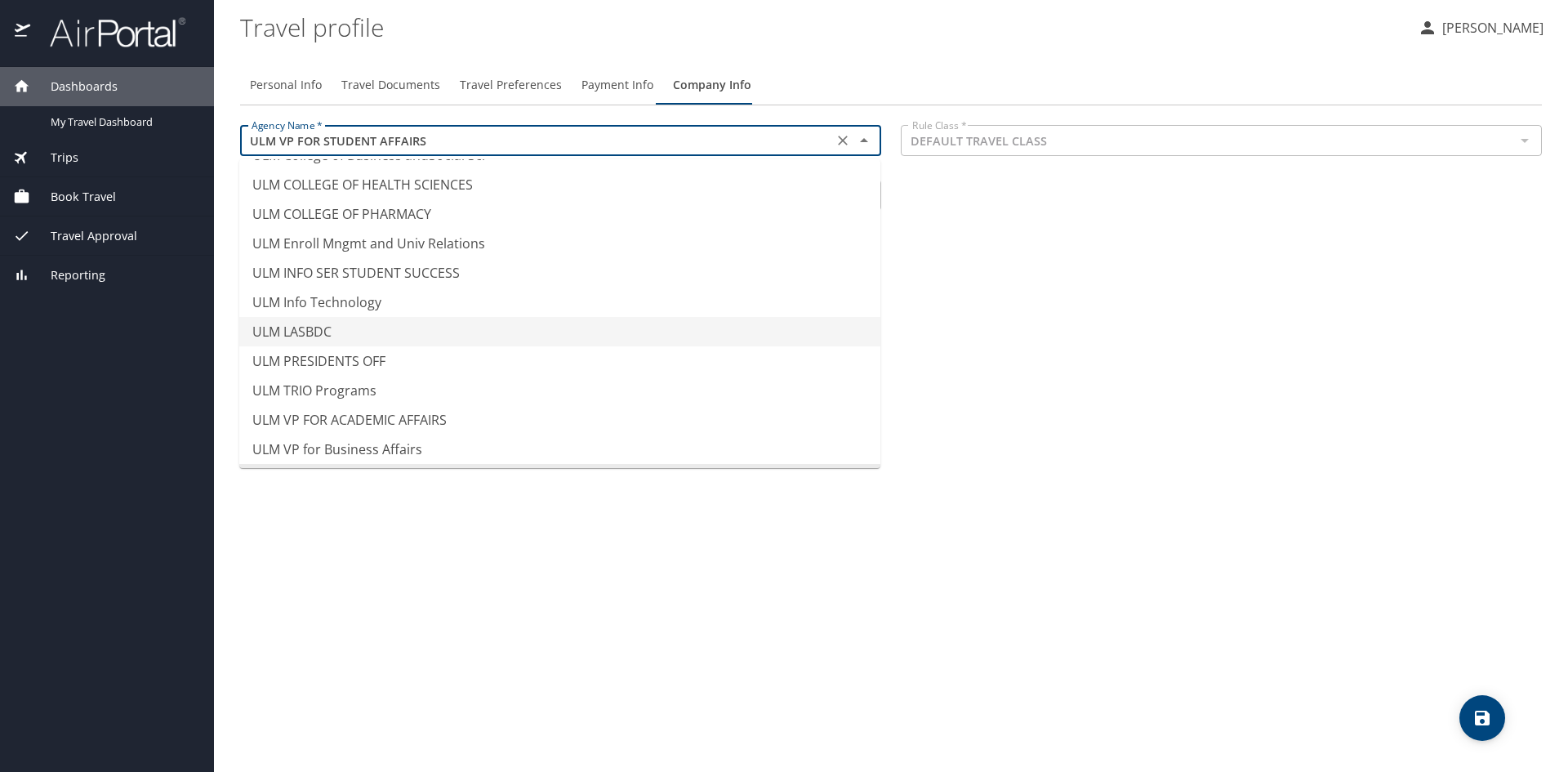
scroll to position [15606, 0]
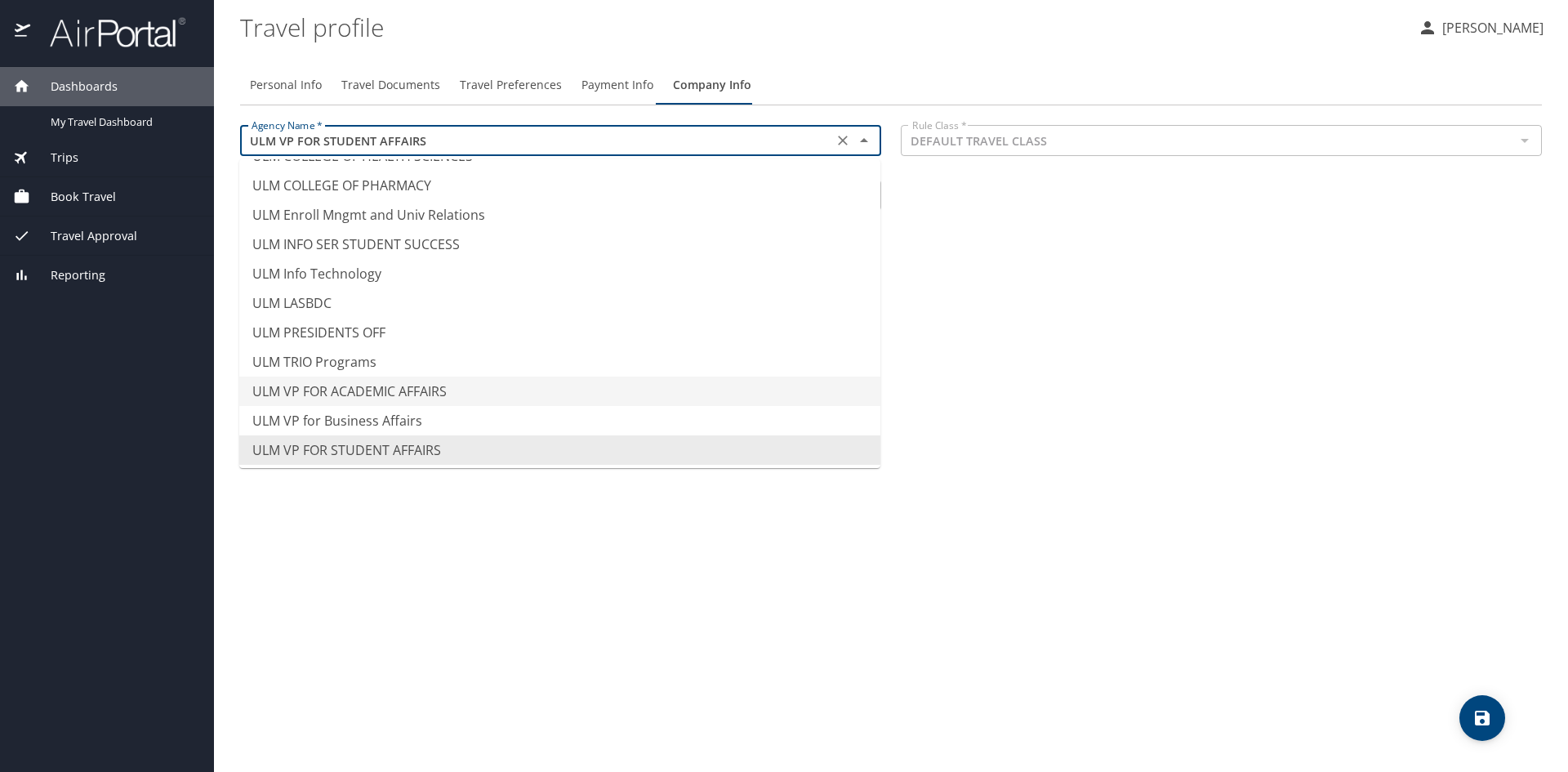
click at [551, 384] on li "ULM VP FOR ACADEMIC AFFAIRS" at bounding box center [560, 391] width 641 height 29
type input "ULM VP FOR ACADEMIC AFFAIRS"
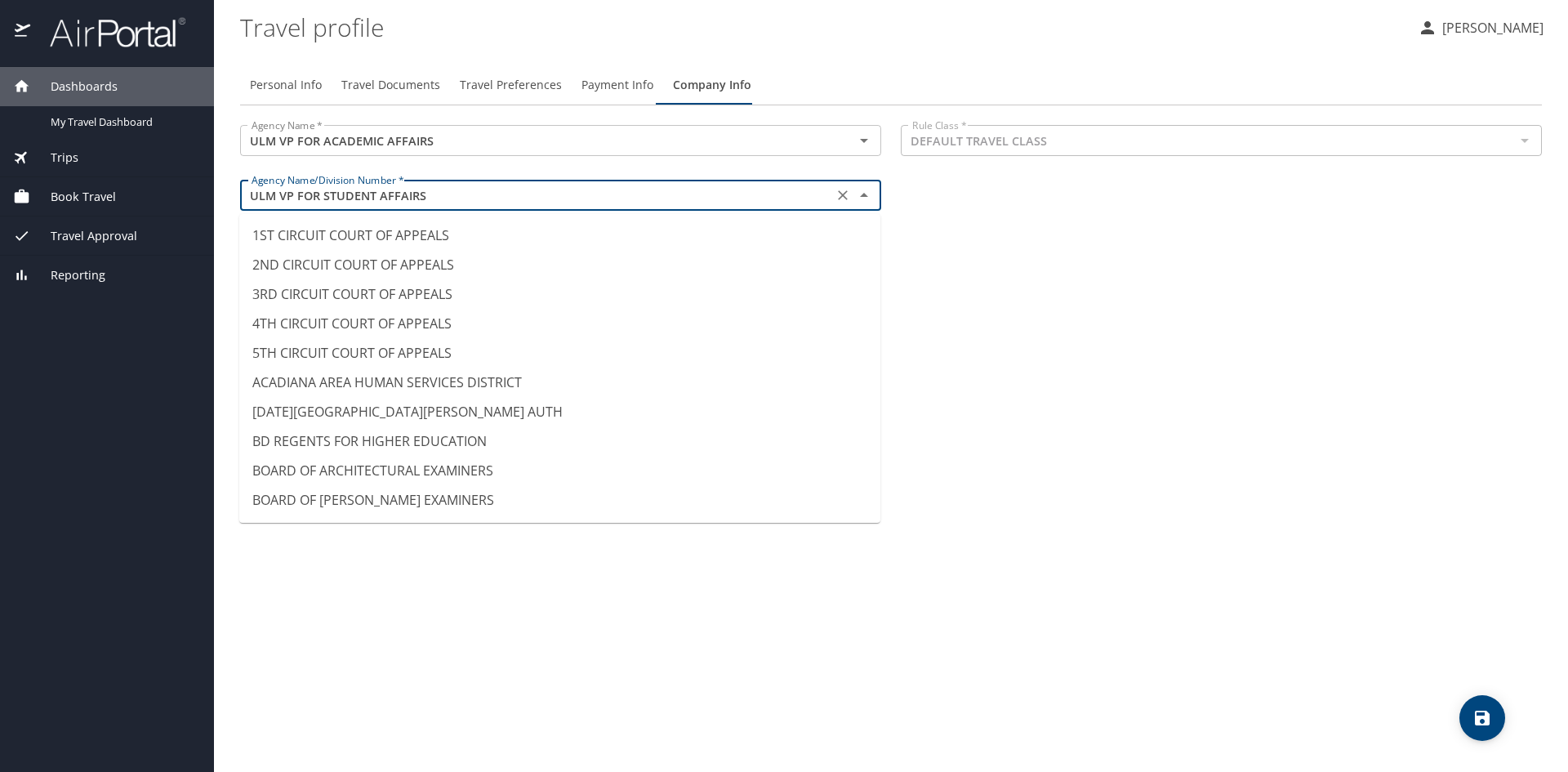
click at [562, 196] on input "ULM VP FOR STUDENT AFFAIRS" at bounding box center [536, 195] width 583 height 22
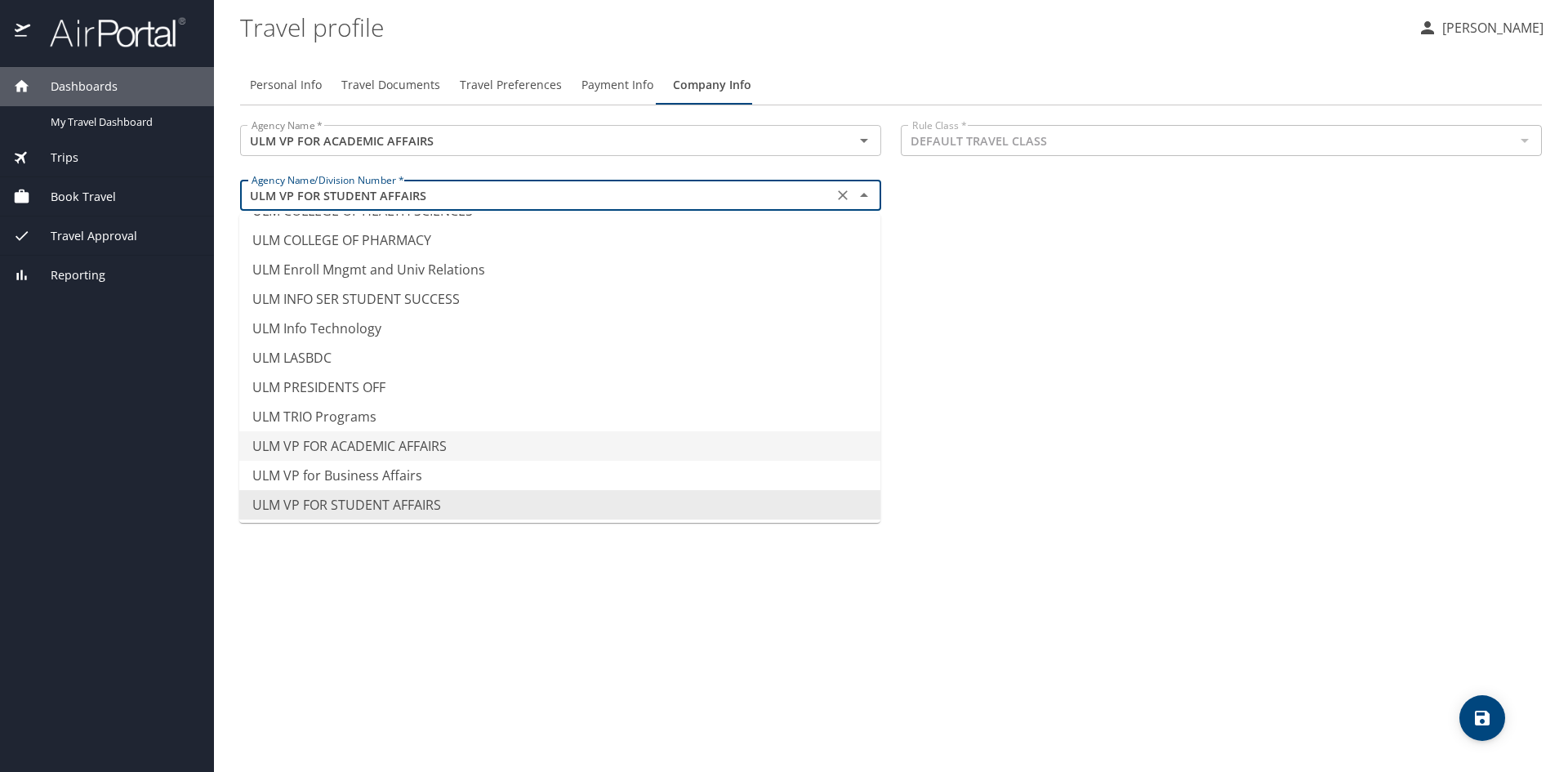
click at [454, 438] on li "ULM VP FOR ACADEMIC AFFAIRS" at bounding box center [560, 446] width 641 height 29
type input "ULM VP FOR ACADEMIC AFFAIRS"
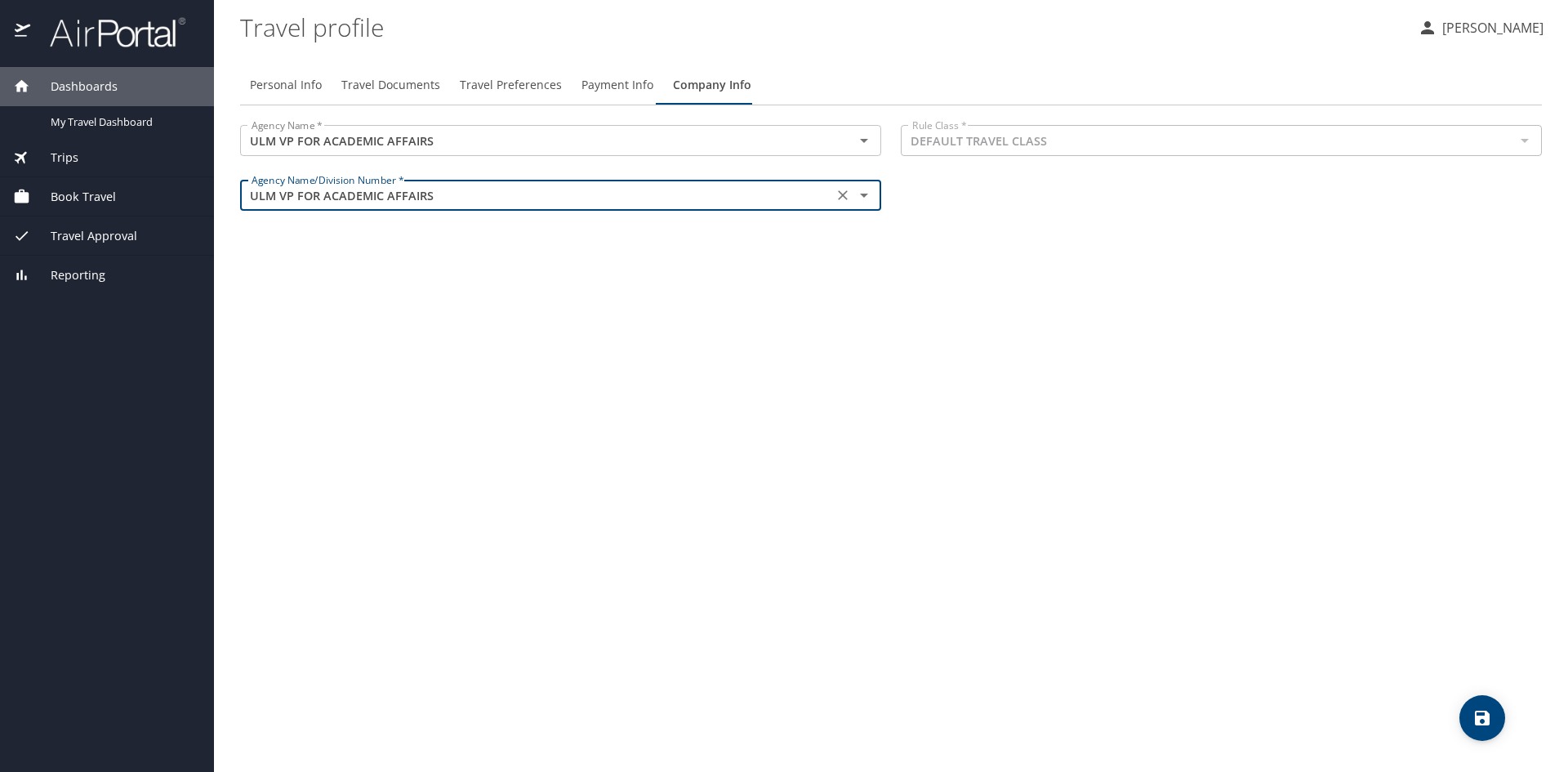
click at [1470, 718] on span "save" at bounding box center [1483, 718] width 46 height 20
